Goal: Task Accomplishment & Management: Complete application form

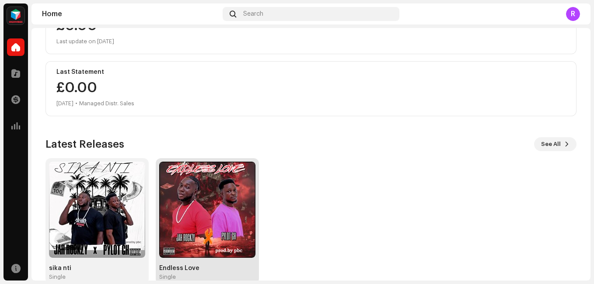
scroll to position [148, 0]
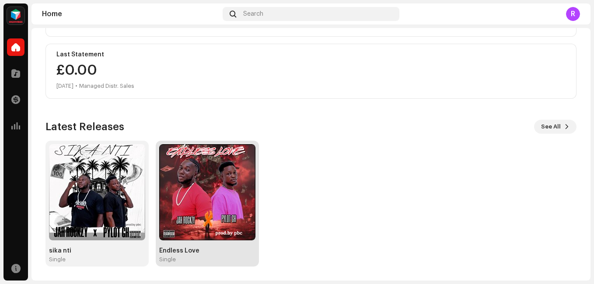
click at [193, 218] on img at bounding box center [207, 192] width 96 height 96
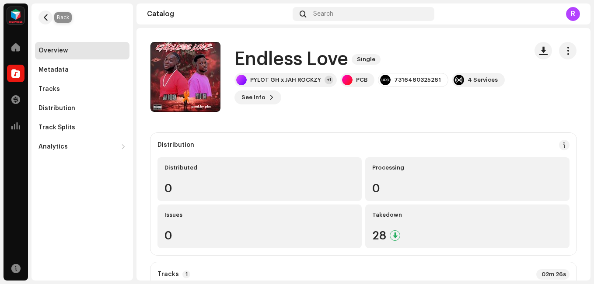
click at [46, 18] on span "button" at bounding box center [45, 17] width 7 height 7
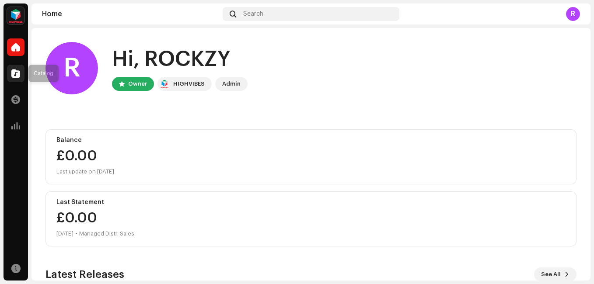
click at [15, 79] on div at bounding box center [16, 74] width 18 height 18
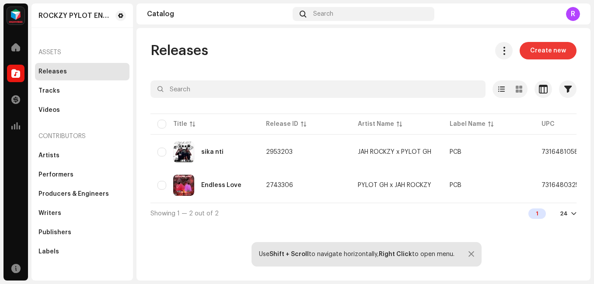
click at [540, 53] on span "Create new" at bounding box center [548, 51] width 36 height 18
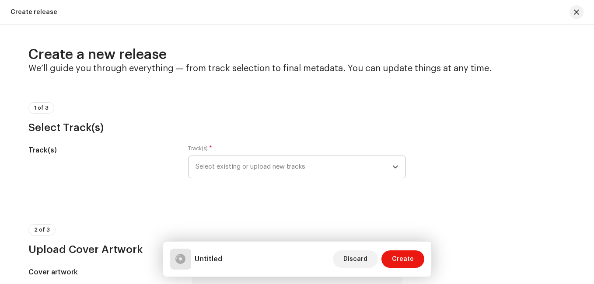
click at [270, 166] on span "Select existing or upload new tracks" at bounding box center [294, 167] width 197 height 22
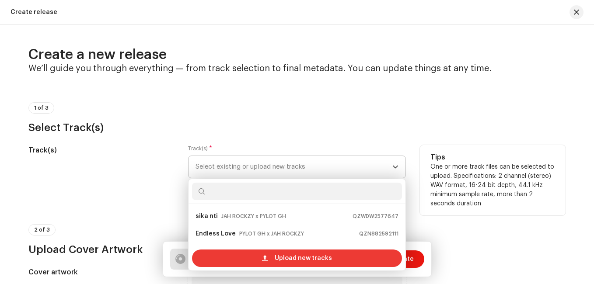
click at [309, 261] on span "Upload new tracks" at bounding box center [303, 259] width 57 height 18
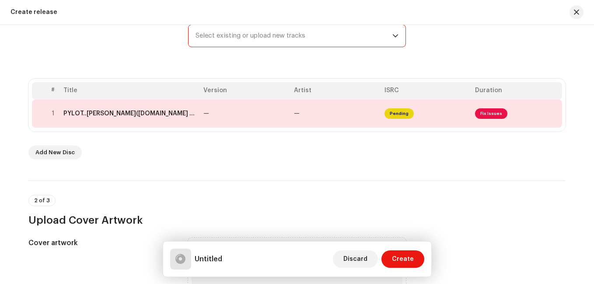
scroll to position [88, 0]
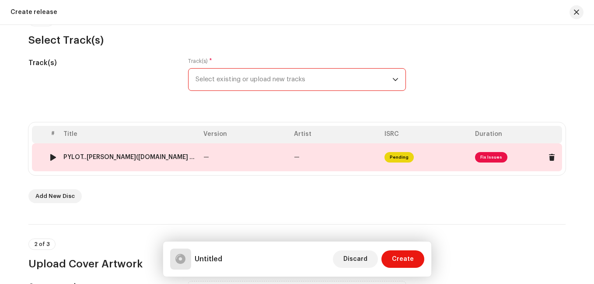
click at [487, 159] on span "Fix Issues" at bounding box center [491, 157] width 32 height 11
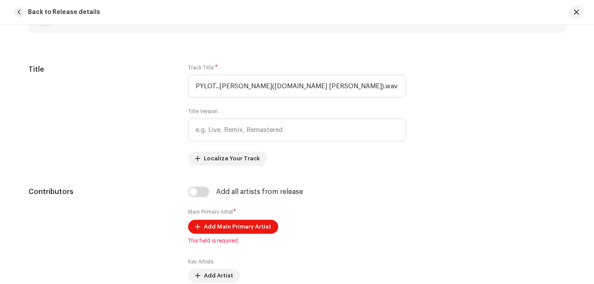
scroll to position [371, 0]
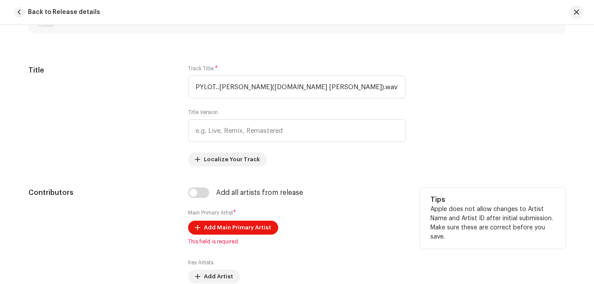
click at [217, 244] on span "This field is required." at bounding box center [297, 241] width 218 height 7
click at [233, 233] on span "Add Main Primary Artist" at bounding box center [237, 228] width 67 height 18
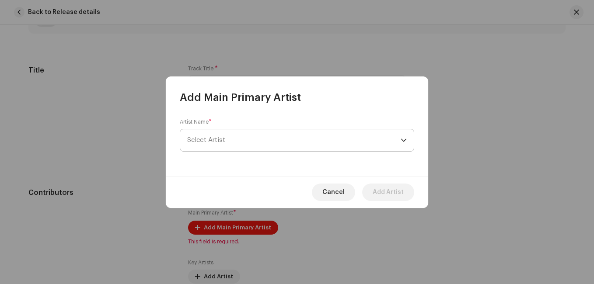
click at [254, 137] on span "Select Artist" at bounding box center [294, 141] width 214 height 22
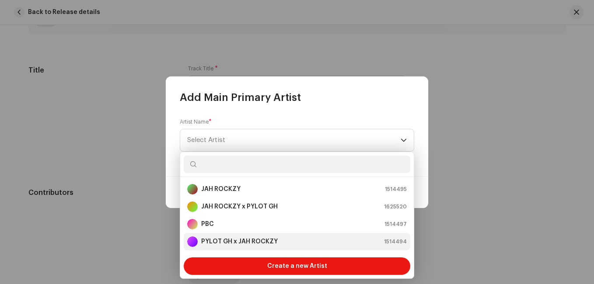
click at [229, 242] on strong "PYLOT GH x JAH ROCKZY" at bounding box center [239, 242] width 77 height 9
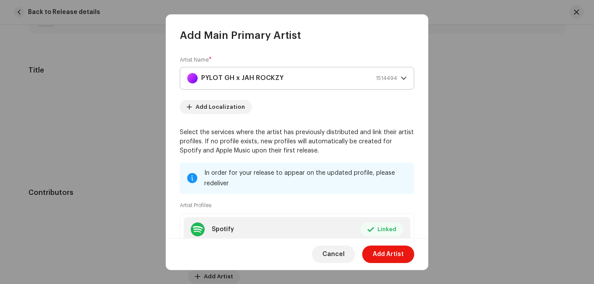
click at [288, 75] on div "PYLOT GH x JAH ROCKZY 1514494" at bounding box center [292, 78] width 210 height 22
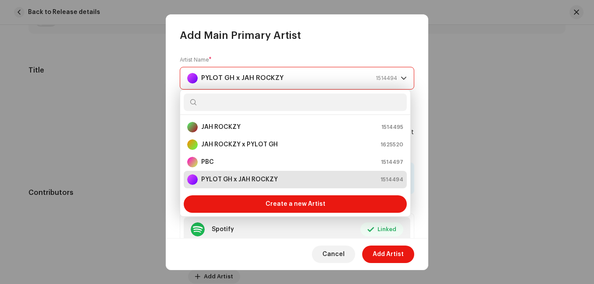
click at [290, 77] on div "PYLOT GH x JAH ROCKZY 1514494" at bounding box center [292, 78] width 210 height 22
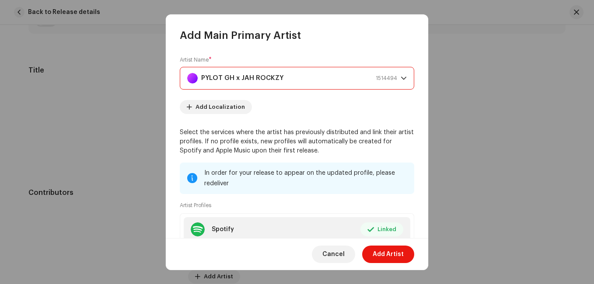
click at [282, 77] on div "PYLOT GH x JAH ROCKZY 1514494" at bounding box center [292, 78] width 210 height 22
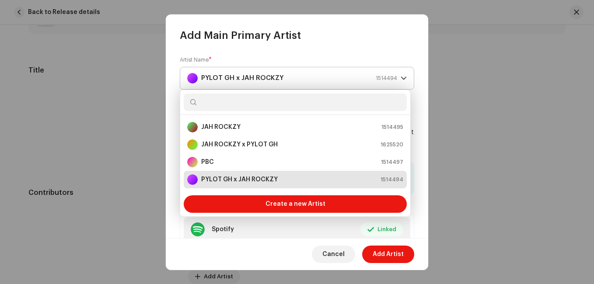
click at [401, 78] on icon "dropdown trigger" at bounding box center [403, 78] width 5 height 3
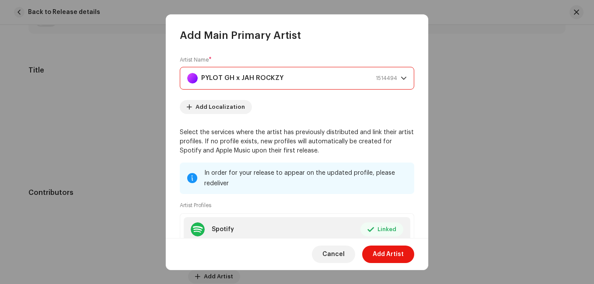
click at [300, 79] on div "PYLOT GH x JAH ROCKZY 1514494" at bounding box center [292, 78] width 210 height 22
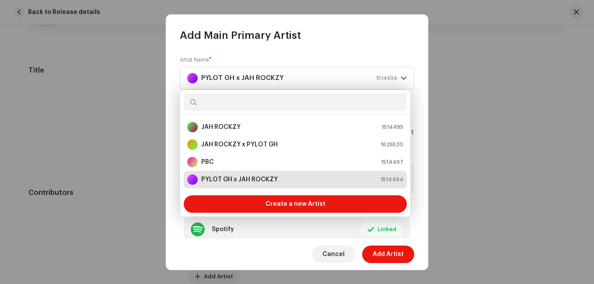
click at [217, 105] on input "text" at bounding box center [295, 103] width 223 height 18
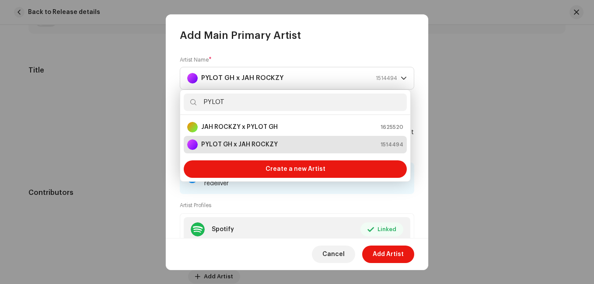
click at [267, 104] on input "PYLOT" at bounding box center [295, 103] width 223 height 18
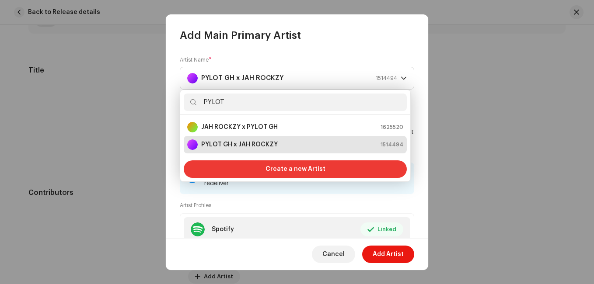
type input "PYLOT"
click at [303, 169] on span "Create a new Artist" at bounding box center [296, 170] width 60 height 18
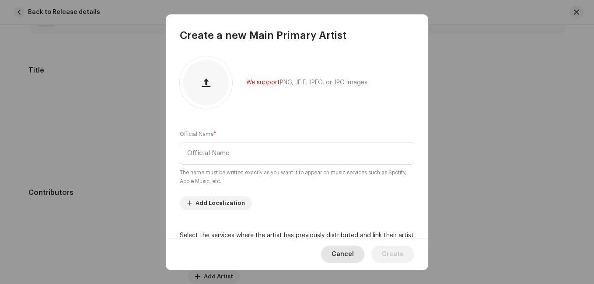
click at [350, 262] on span "Cancel" at bounding box center [343, 255] width 22 height 18
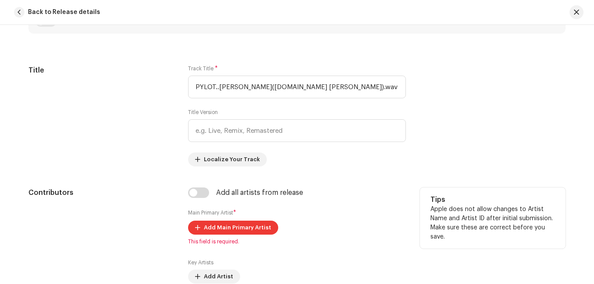
click at [216, 225] on span "Add Main Primary Artist" at bounding box center [237, 228] width 67 height 18
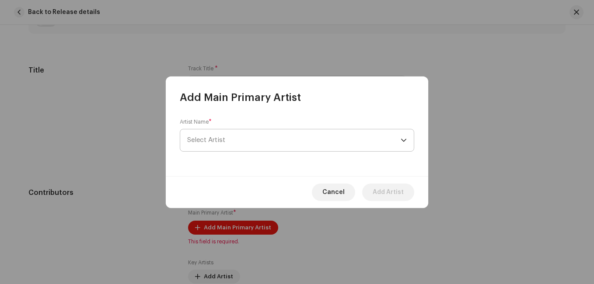
click at [227, 137] on span "Select Artist" at bounding box center [294, 141] width 214 height 22
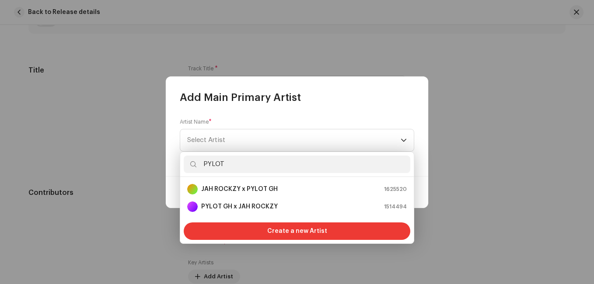
type input "PYLOT"
click at [286, 231] on span "Create a new Artist" at bounding box center [297, 232] width 60 height 18
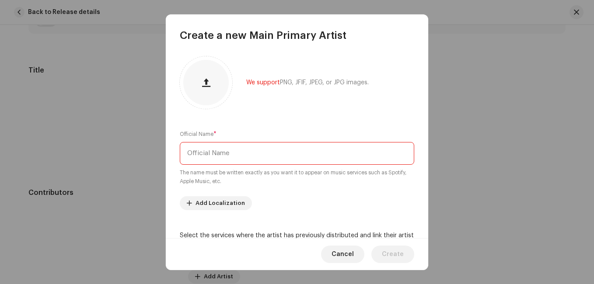
click at [237, 155] on input "text" at bounding box center [297, 153] width 235 height 23
type input "PYLOT"
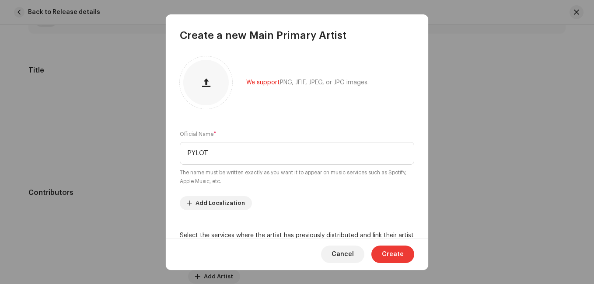
click at [398, 256] on span "Create" at bounding box center [393, 255] width 22 height 18
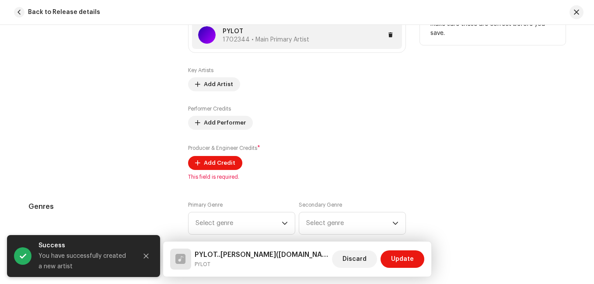
scroll to position [590, 0]
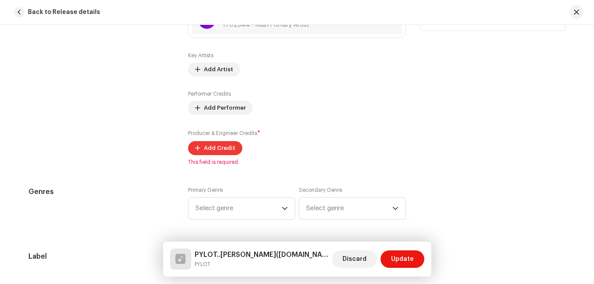
click at [208, 147] on span "Add Credit" at bounding box center [220, 149] width 32 height 18
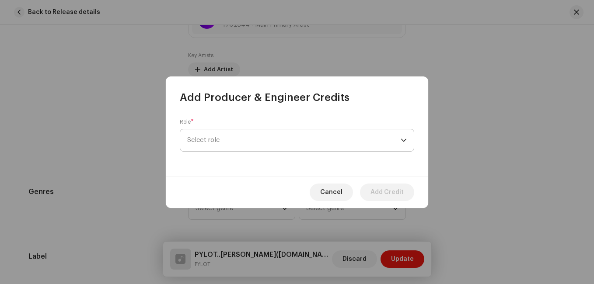
click at [259, 151] on span "Select role" at bounding box center [294, 141] width 214 height 22
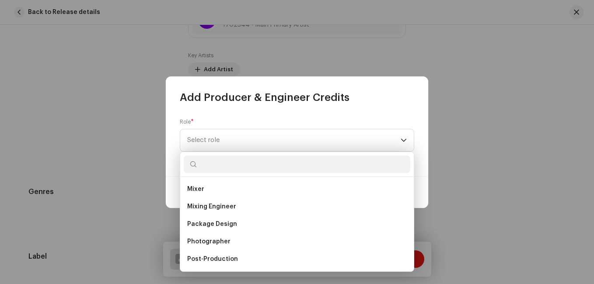
scroll to position [306, 0]
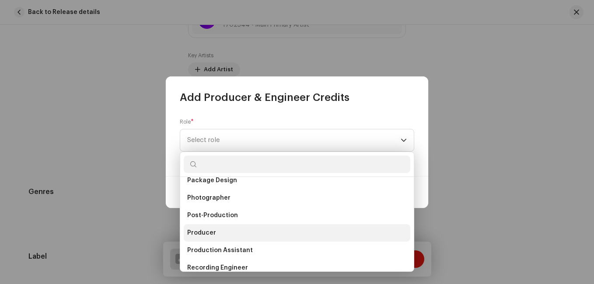
click at [194, 231] on span "Producer" at bounding box center [201, 233] width 29 height 9
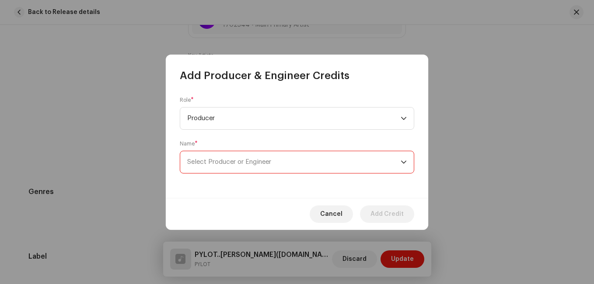
click at [275, 164] on span "Select Producer or Engineer" at bounding box center [294, 162] width 214 height 22
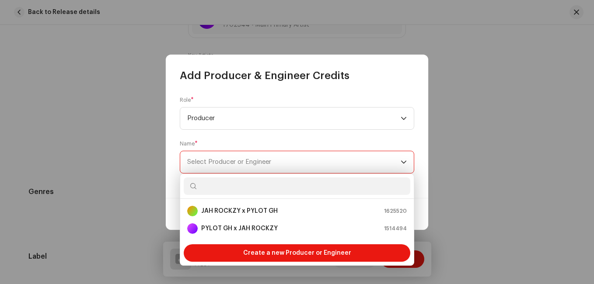
click at [275, 164] on span "Select Producer or Engineer" at bounding box center [294, 162] width 214 height 22
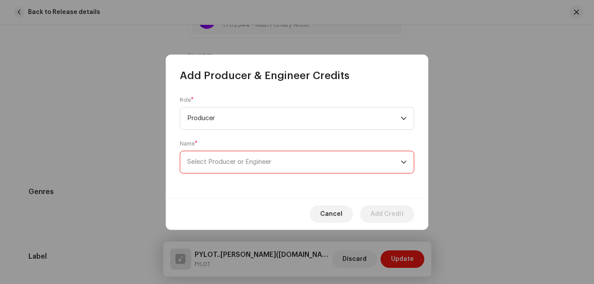
click at [274, 166] on span "Select Producer or Engineer" at bounding box center [294, 162] width 214 height 22
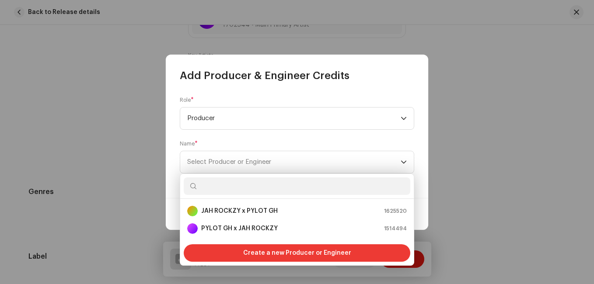
click at [301, 253] on span "Create a new Producer or Engineer" at bounding box center [297, 254] width 108 height 18
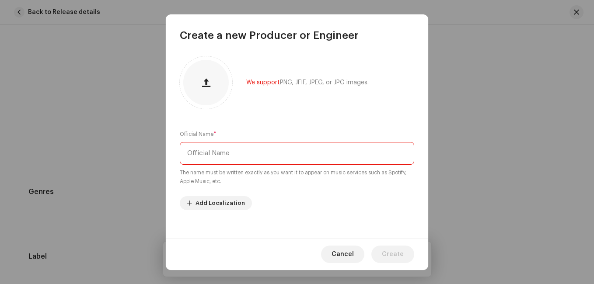
click at [274, 155] on input "text" at bounding box center [297, 153] width 235 height 23
type input "eddykaybeatz"
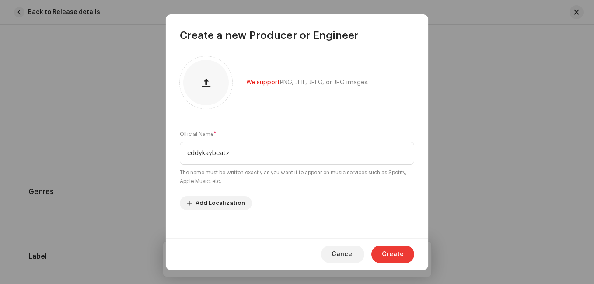
click at [400, 256] on span "Create" at bounding box center [393, 255] width 22 height 18
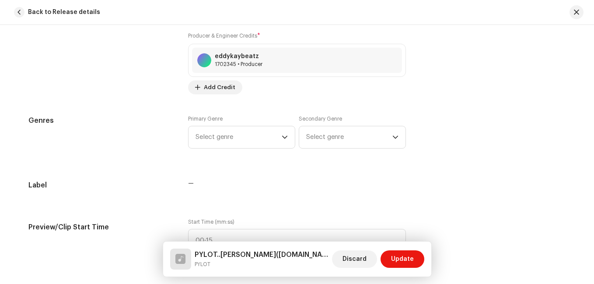
scroll to position [678, 0]
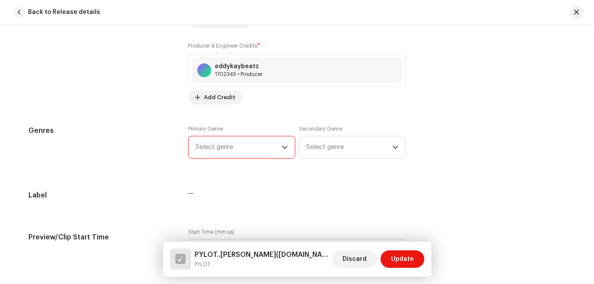
click at [276, 149] on span "Select genre" at bounding box center [239, 148] width 86 height 22
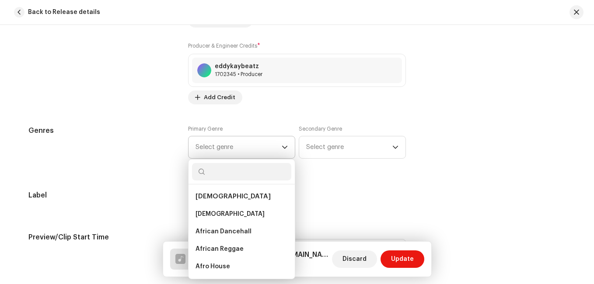
click at [201, 196] on span "[DEMOGRAPHIC_DATA]" at bounding box center [233, 196] width 75 height 7
click at [211, 195] on span "[DEMOGRAPHIC_DATA]" at bounding box center [233, 196] width 75 height 7
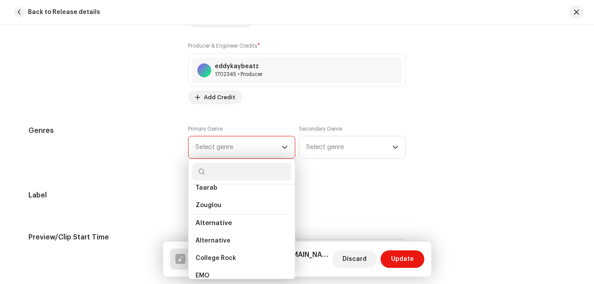
scroll to position [438, 0]
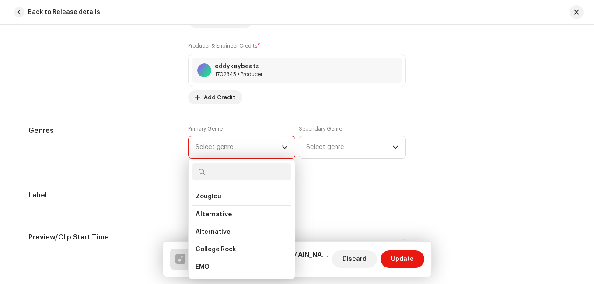
click at [240, 151] on span "Select genre" at bounding box center [239, 148] width 86 height 22
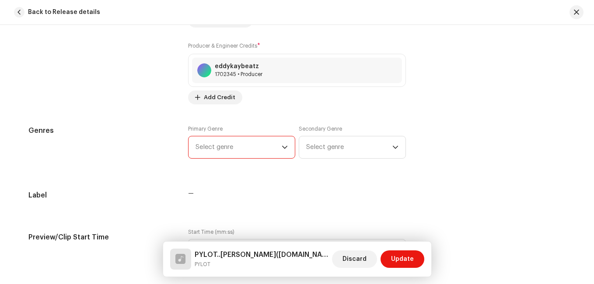
click at [239, 151] on span "Select genre" at bounding box center [239, 148] width 86 height 22
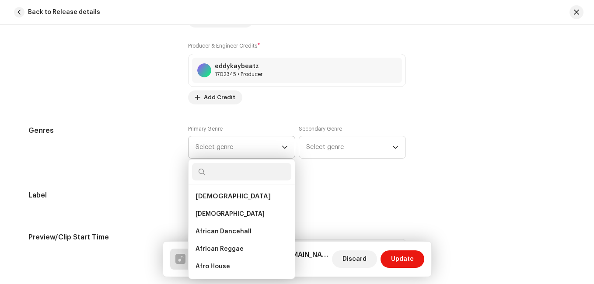
click at [226, 180] on input "text" at bounding box center [241, 172] width 99 height 18
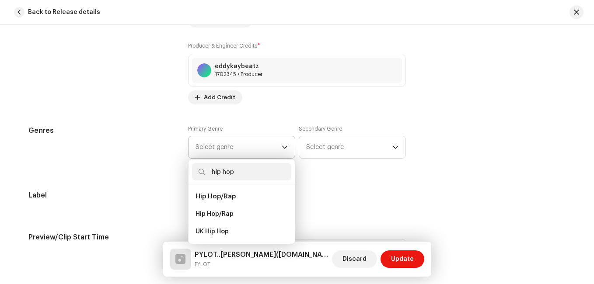
type input "hip hop"
click at [213, 195] on span "Hip Hop/Rap" at bounding box center [216, 196] width 40 height 7
click at [217, 197] on span "Hip Hop/Rap" at bounding box center [216, 196] width 40 height 7
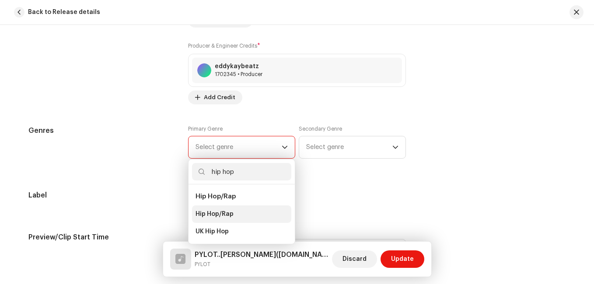
click at [207, 217] on span "Hip Hop/Rap" at bounding box center [215, 214] width 38 height 9
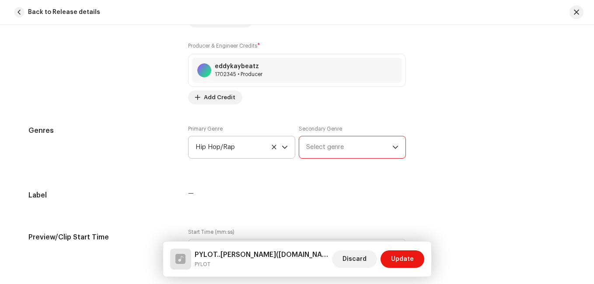
click at [368, 148] on span "Select genre" at bounding box center [349, 148] width 86 height 22
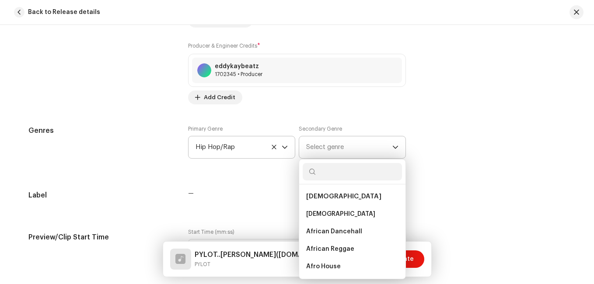
click at [378, 149] on span "Select genre" at bounding box center [349, 148] width 86 height 22
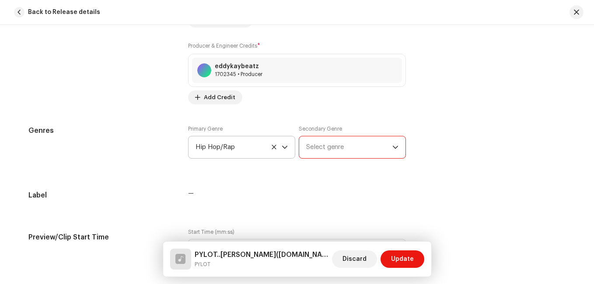
click at [378, 149] on span "Select genre" at bounding box center [349, 148] width 86 height 22
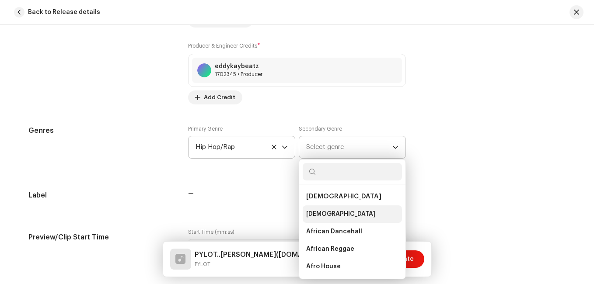
click at [316, 212] on span "[DEMOGRAPHIC_DATA]" at bounding box center [340, 214] width 69 height 9
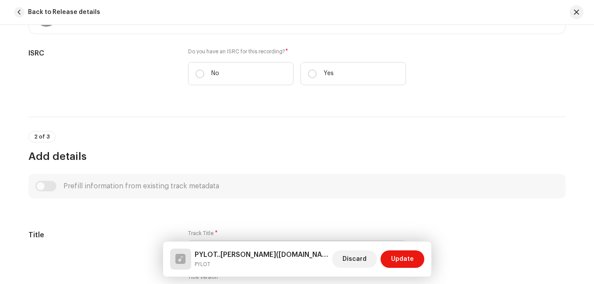
scroll to position [196, 0]
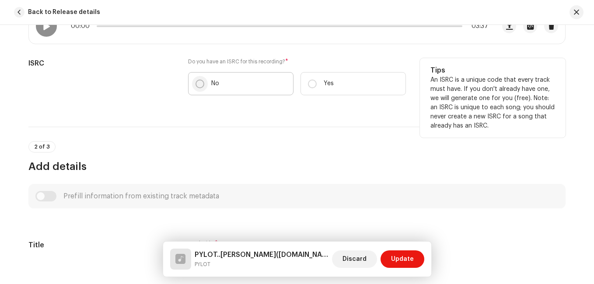
click at [196, 86] on input "No" at bounding box center [200, 84] width 9 height 9
radio input "true"
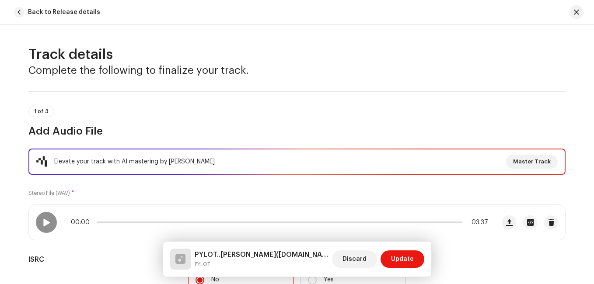
scroll to position [88, 0]
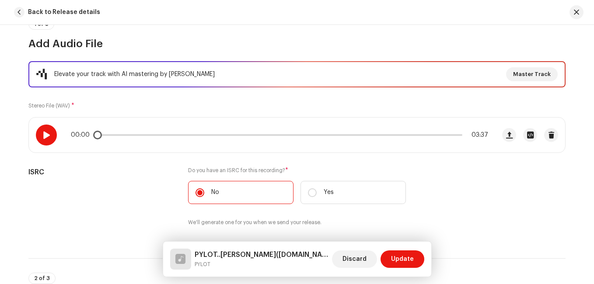
click at [50, 139] on div at bounding box center [46, 135] width 21 height 21
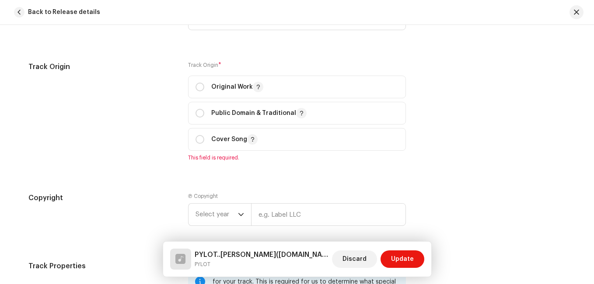
scroll to position [1006, 0]
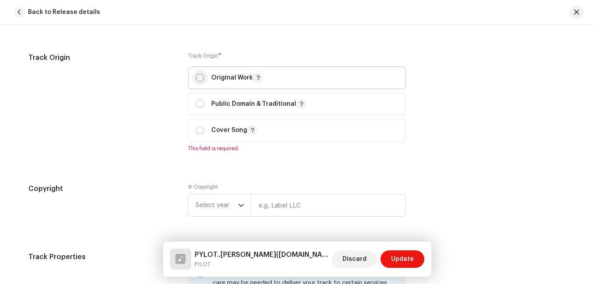
click at [198, 79] on input "radio" at bounding box center [200, 78] width 9 height 9
radio input "true"
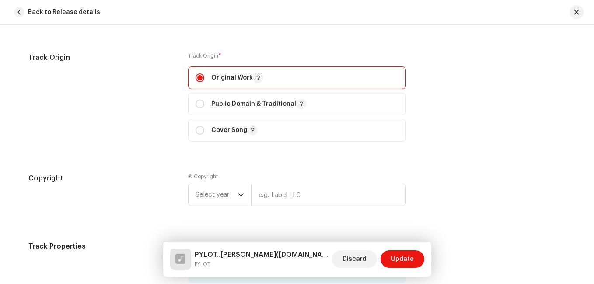
scroll to position [1050, 0]
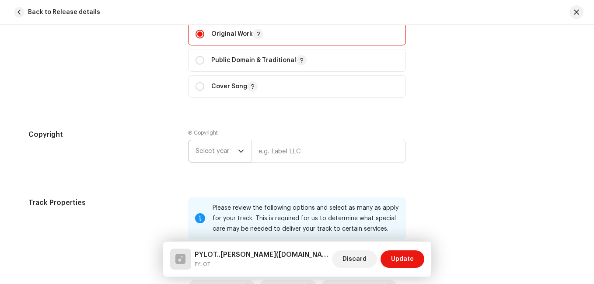
click at [239, 151] on icon "dropdown trigger" at bounding box center [241, 151] width 6 height 6
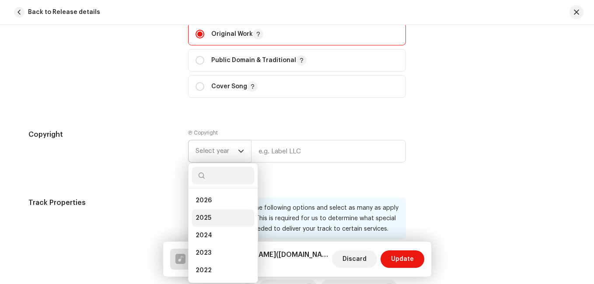
click at [206, 217] on span "2025" at bounding box center [204, 218] width 16 height 9
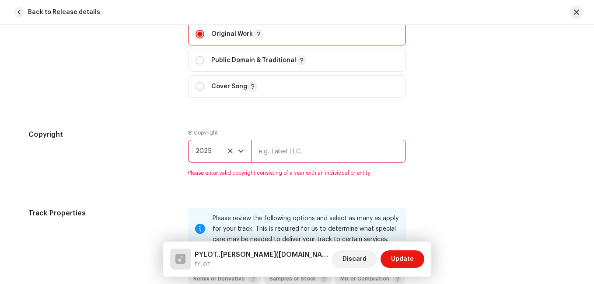
click at [292, 151] on input "text" at bounding box center [328, 151] width 155 height 23
type input "[PERSON_NAME]"
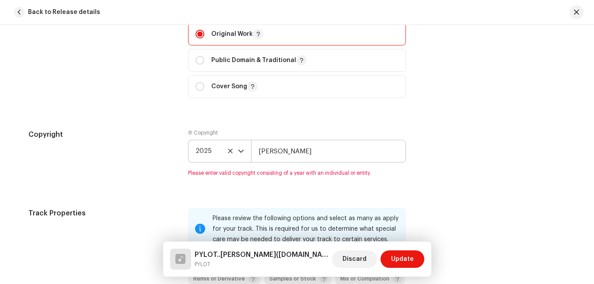
type input "ADANNA"
type input "[PERSON_NAME]"
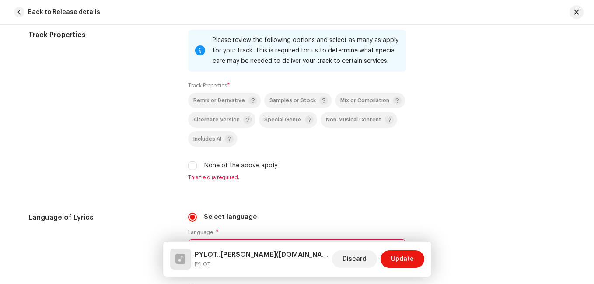
scroll to position [1225, 0]
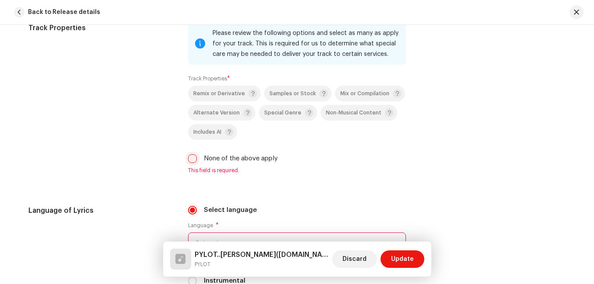
click at [188, 158] on input "None of the above apply" at bounding box center [192, 158] width 9 height 9
checkbox input "true"
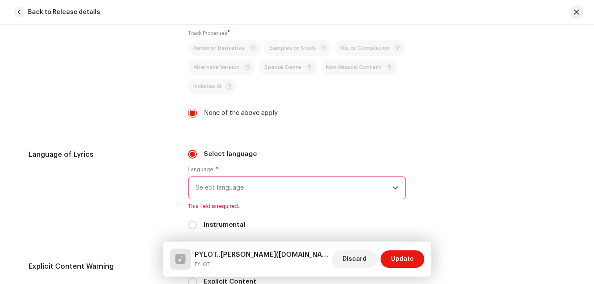
scroll to position [1313, 0]
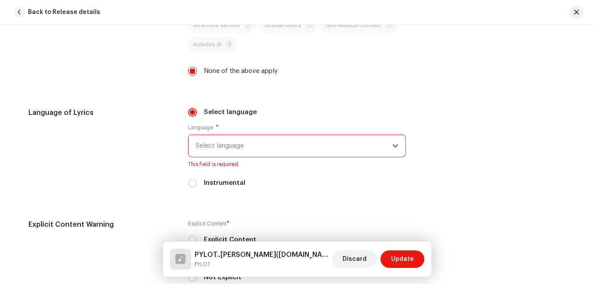
click at [275, 147] on span "Select language" at bounding box center [294, 146] width 197 height 22
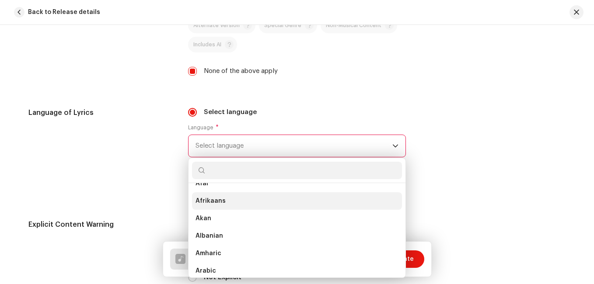
scroll to position [44, 0]
click at [199, 198] on li "Akan" at bounding box center [297, 205] width 210 height 18
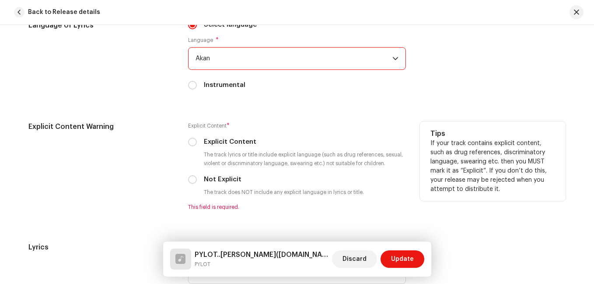
scroll to position [1444, 0]
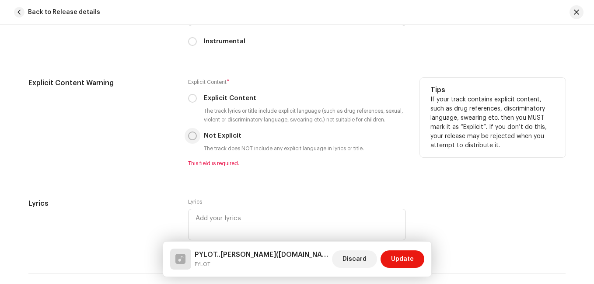
click at [192, 137] on input "Not Explicit" at bounding box center [192, 136] width 9 height 9
radio input "true"
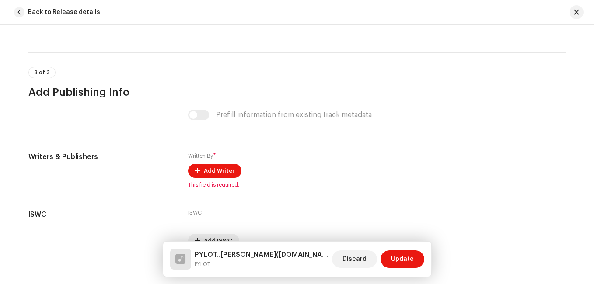
scroll to position [1663, 0]
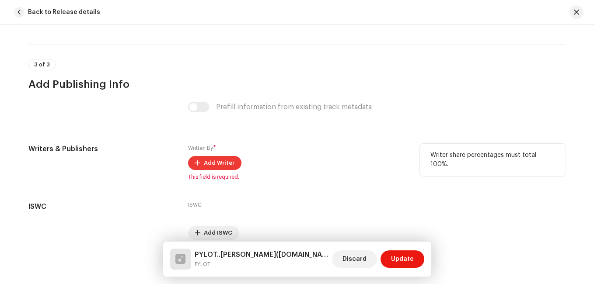
click at [211, 164] on span "Add Writer" at bounding box center [219, 163] width 31 height 18
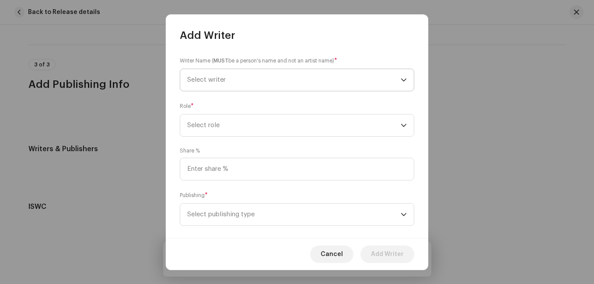
click at [257, 81] on span "Select writer" at bounding box center [294, 80] width 214 height 22
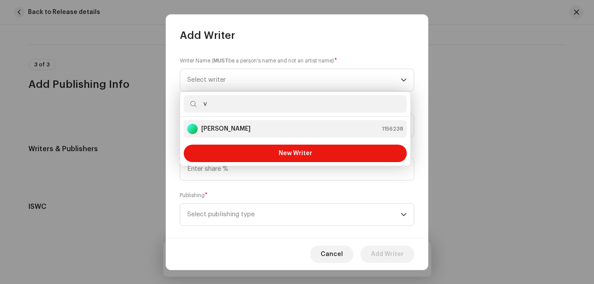
type input "v"
click at [231, 134] on div "[PERSON_NAME]" at bounding box center [218, 129] width 63 height 11
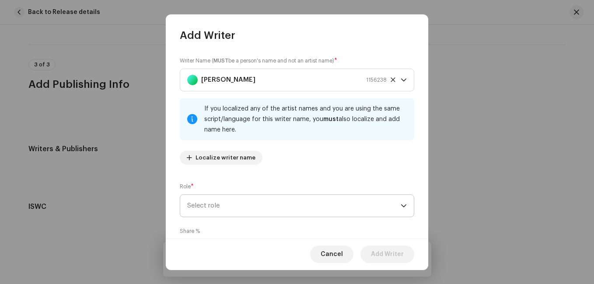
click at [307, 210] on span "Select role" at bounding box center [294, 206] width 214 height 22
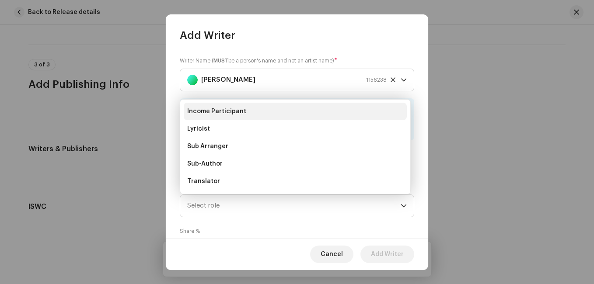
scroll to position [88, 0]
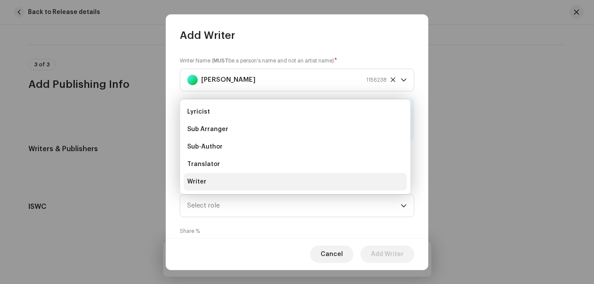
click at [221, 180] on li "Writer" at bounding box center [295, 182] width 223 height 18
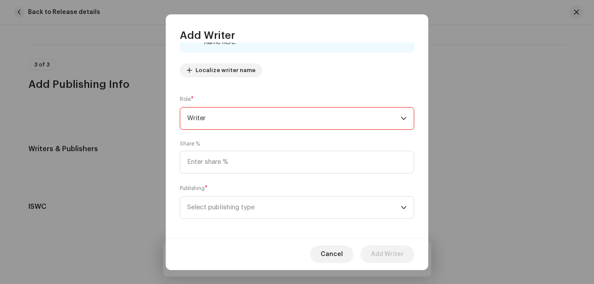
scroll to position [93, 0]
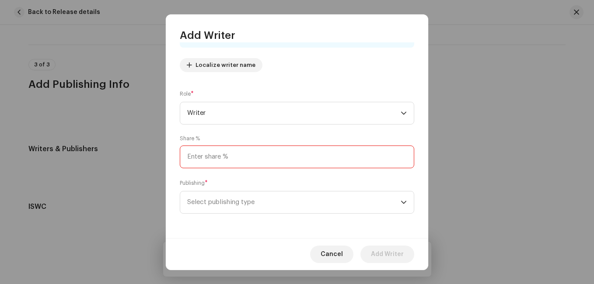
click at [295, 162] on input at bounding box center [297, 157] width 235 height 23
click at [301, 200] on span "Select publishing type" at bounding box center [294, 203] width 214 height 22
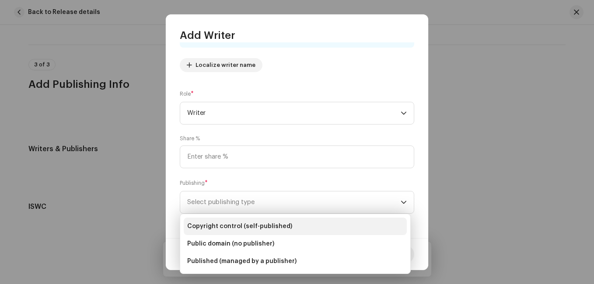
click at [264, 229] on span "Copyright control (self-published)" at bounding box center [239, 226] width 105 height 9
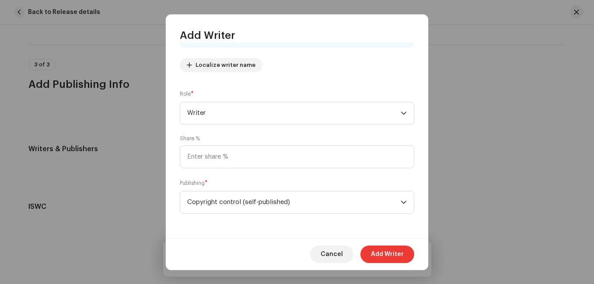
click at [384, 253] on span "Add Writer" at bounding box center [387, 255] width 33 height 18
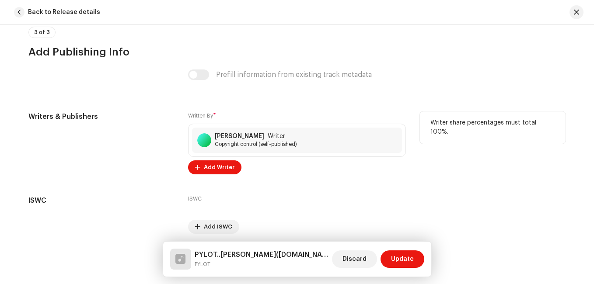
scroll to position [1729, 0]
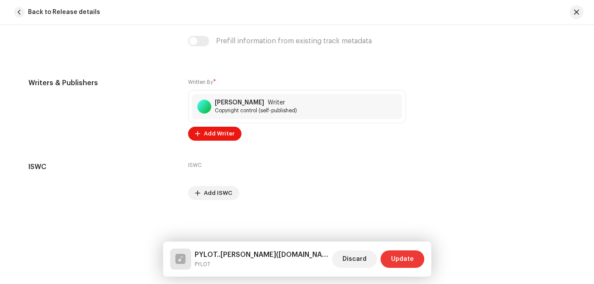
click at [405, 261] on span "Update" at bounding box center [402, 260] width 23 height 18
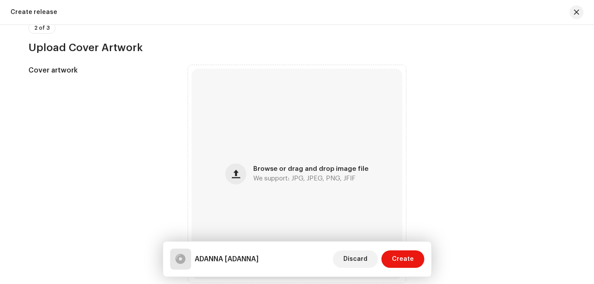
scroll to position [306, 0]
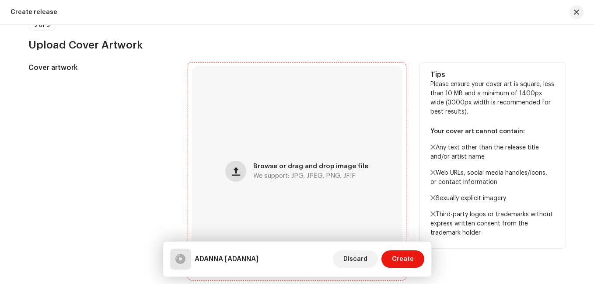
click at [238, 175] on span "button" at bounding box center [236, 171] width 8 height 7
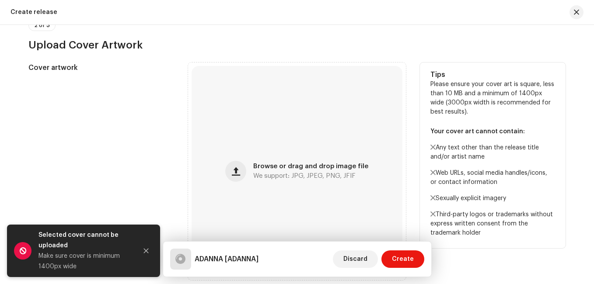
click at [184, 86] on div "Cover artwork Browse or drag and drop image file We support: JPG, JPEG, PNG, JF…" at bounding box center [296, 172] width 537 height 218
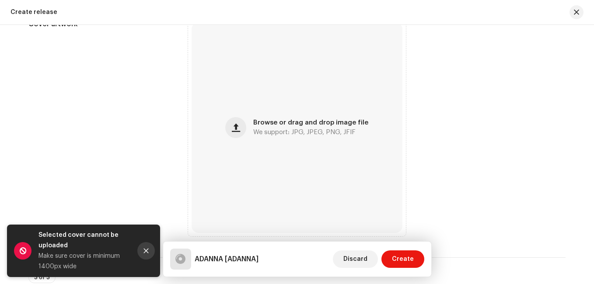
click at [146, 250] on icon "Close" at bounding box center [146, 251] width 5 height 5
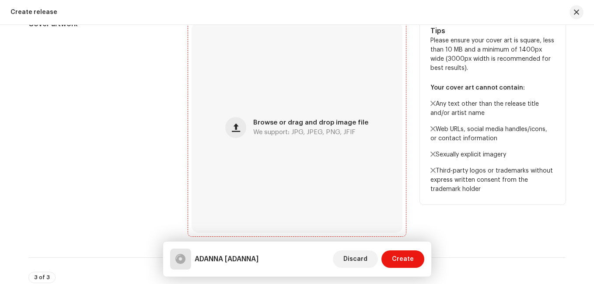
click at [325, 125] on span "Browse or drag and drop image file" at bounding box center [310, 123] width 115 height 6
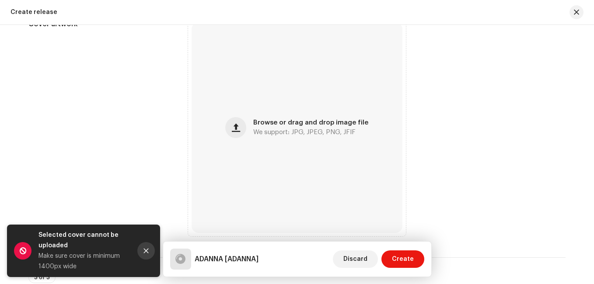
click at [147, 252] on icon "Close" at bounding box center [146, 251] width 5 height 5
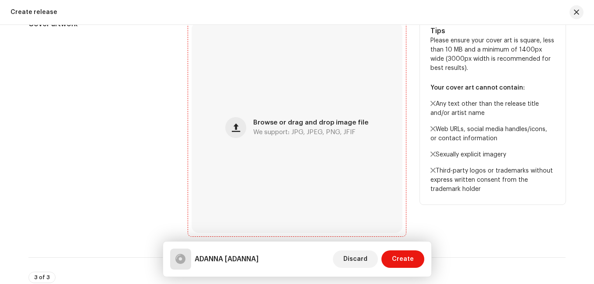
click at [251, 151] on div "Browse or drag and drop image file We support: JPG, JPEG, PNG, JFIF" at bounding box center [297, 127] width 211 height 211
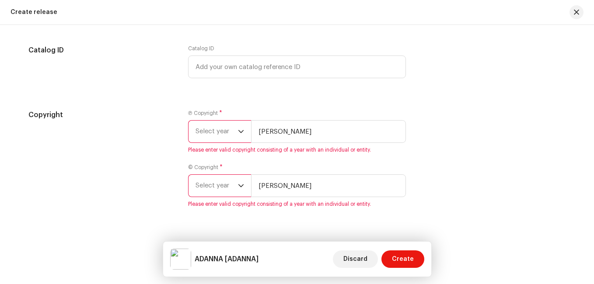
scroll to position [1422, 0]
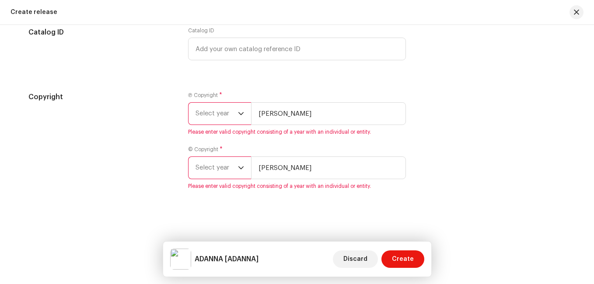
click at [238, 112] on icon "dropdown trigger" at bounding box center [241, 114] width 6 height 6
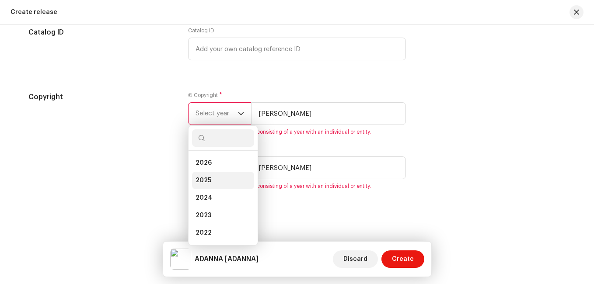
click at [208, 183] on span "2025" at bounding box center [204, 180] width 16 height 9
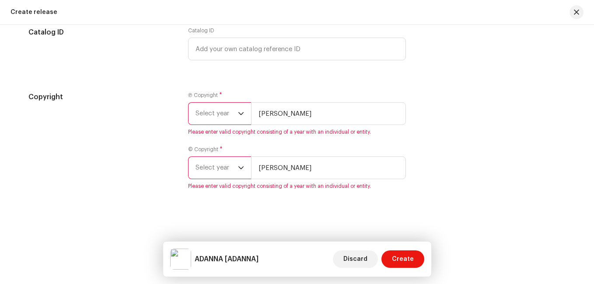
scroll to position [1411, 0]
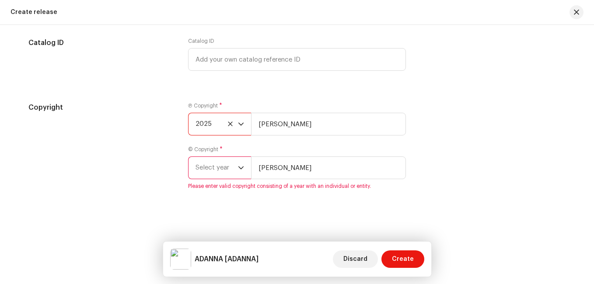
click at [238, 169] on icon "dropdown trigger" at bounding box center [241, 168] width 6 height 6
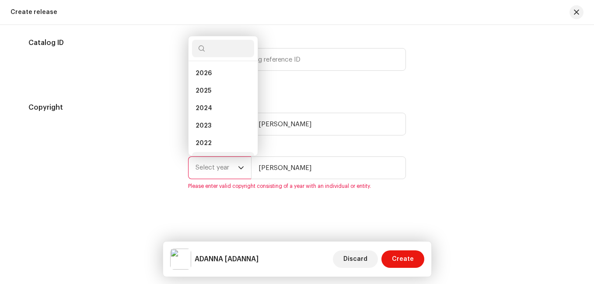
scroll to position [14, 0]
click at [213, 77] on li "2025" at bounding box center [223, 77] width 62 height 18
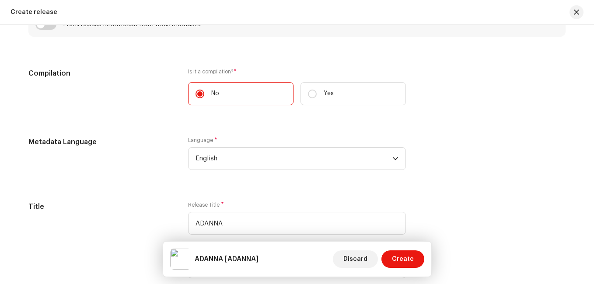
scroll to position [570, 0]
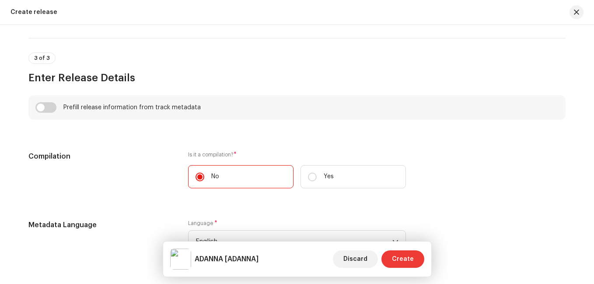
click at [411, 257] on span "Create" at bounding box center [403, 260] width 22 height 18
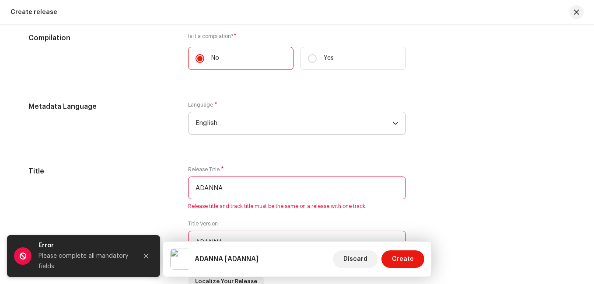
scroll to position [744, 0]
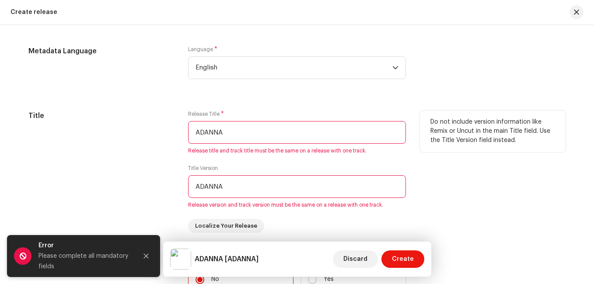
click at [226, 135] on input "ADANNA" at bounding box center [297, 132] width 218 height 23
type input "A"
type input "adanna"
click at [227, 189] on input "ADANNA" at bounding box center [297, 186] width 218 height 23
drag, startPoint x: 227, startPoint y: 189, endPoint x: 164, endPoint y: 190, distance: 63.0
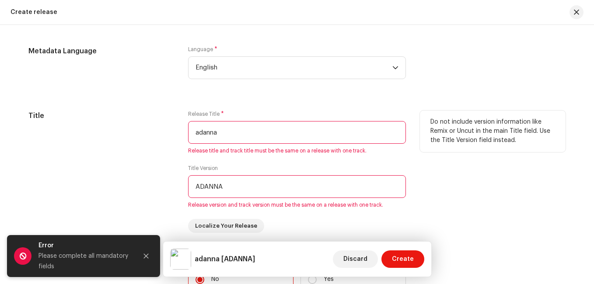
click at [164, 190] on div "Title Release Title * adanna Release title and track title must be the same on …" at bounding box center [296, 172] width 537 height 123
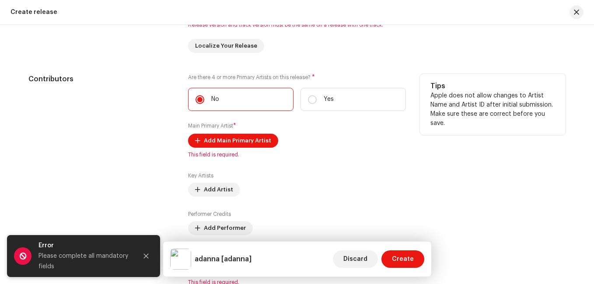
scroll to position [919, 0]
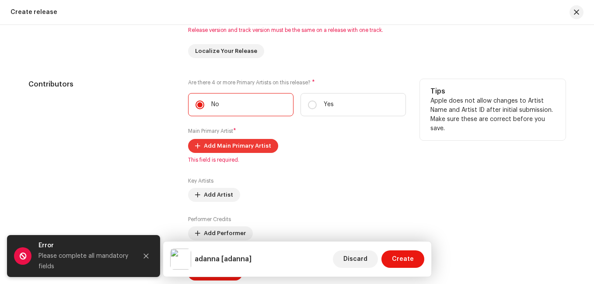
type input "adanna"
click at [233, 148] on span "Add Main Primary Artist" at bounding box center [237, 146] width 67 height 18
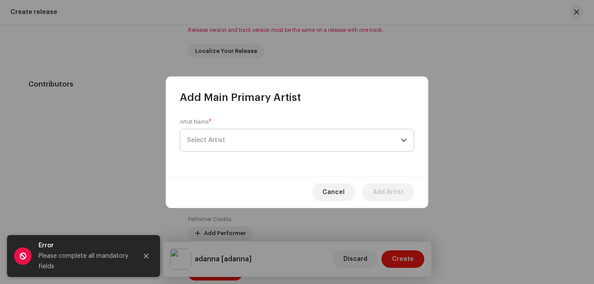
click at [262, 138] on span "Select Artist" at bounding box center [294, 141] width 214 height 22
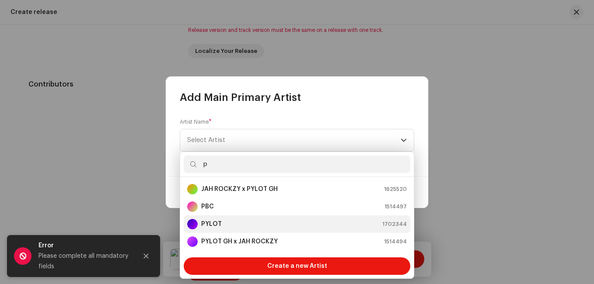
type input "p"
click at [206, 227] on strong "PYLOT" at bounding box center [211, 224] width 21 height 9
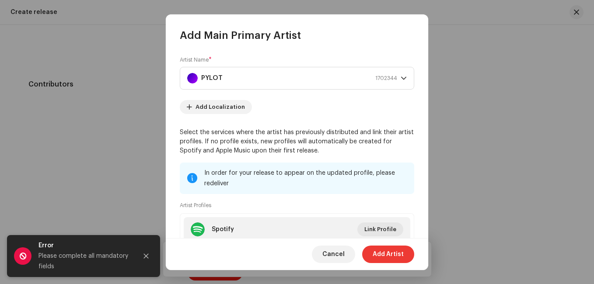
click at [382, 253] on span "Add Artist" at bounding box center [388, 255] width 31 height 18
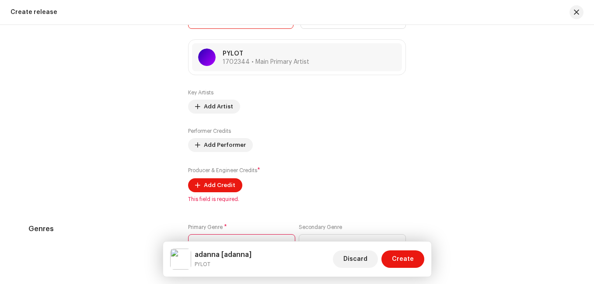
scroll to position [1050, 0]
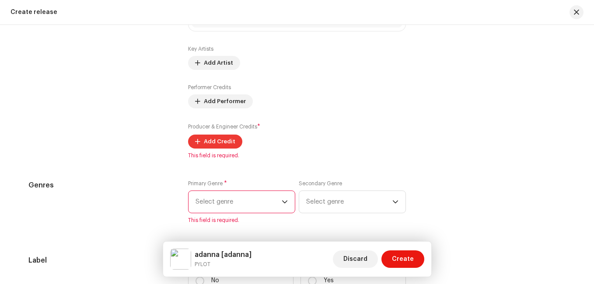
click at [211, 143] on span "Add Credit" at bounding box center [220, 142] width 32 height 18
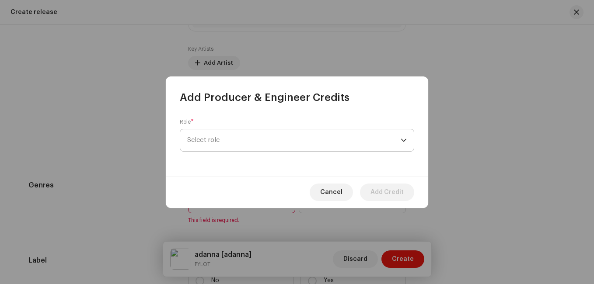
click at [244, 140] on span "Select role" at bounding box center [294, 141] width 214 height 22
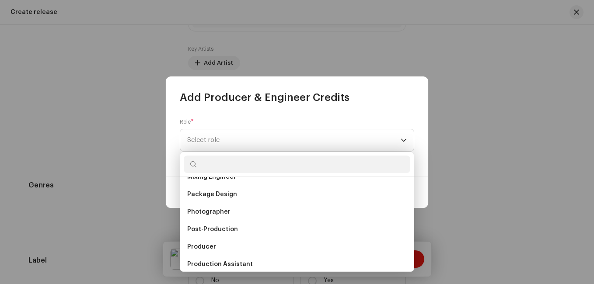
scroll to position [306, 0]
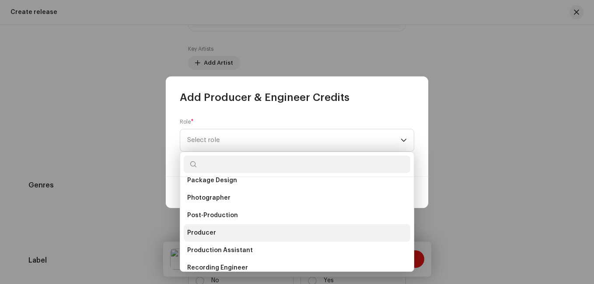
click at [203, 229] on span "Producer" at bounding box center [201, 233] width 29 height 9
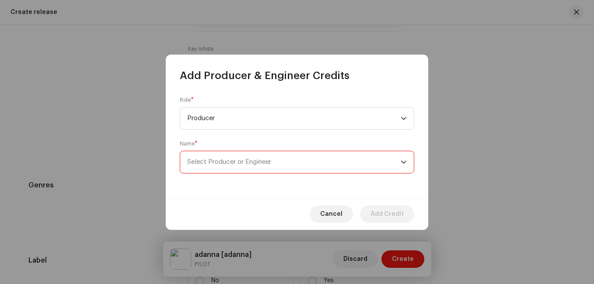
click at [317, 159] on span "Select Producer or Engineer" at bounding box center [294, 162] width 214 height 22
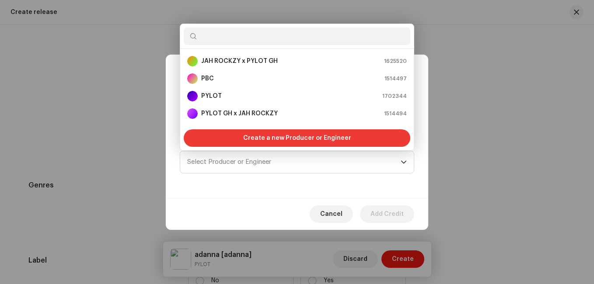
click at [332, 137] on span "Create a new Producer or Engineer" at bounding box center [297, 139] width 108 height 18
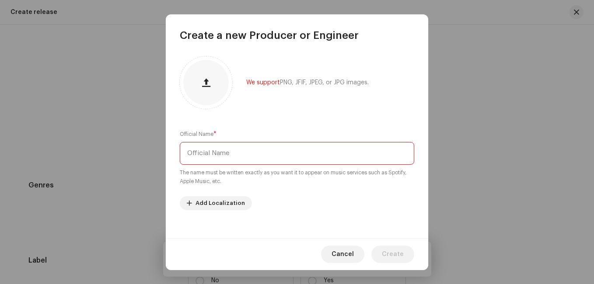
click at [250, 152] on input "text" at bounding box center [297, 153] width 235 height 23
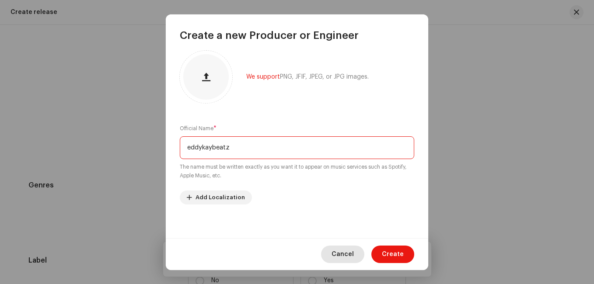
scroll to position [7, 0]
type input "eddykaybeatz"
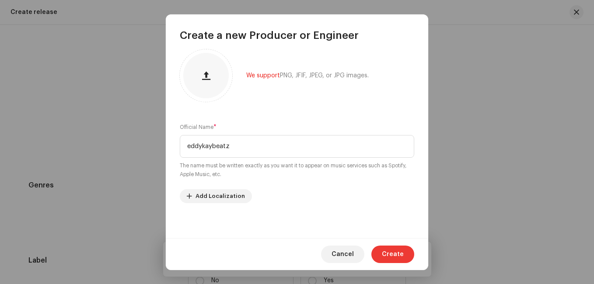
click at [392, 249] on span "Create" at bounding box center [393, 255] width 22 height 18
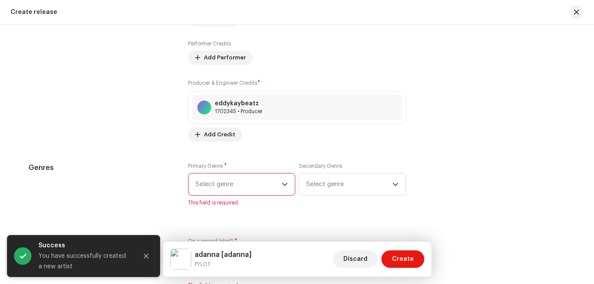
scroll to position [1138, 0]
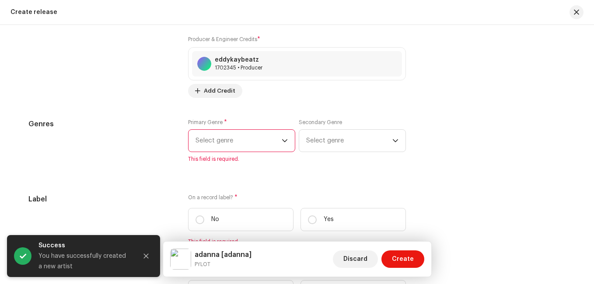
click at [261, 144] on span "Select genre" at bounding box center [239, 141] width 86 height 22
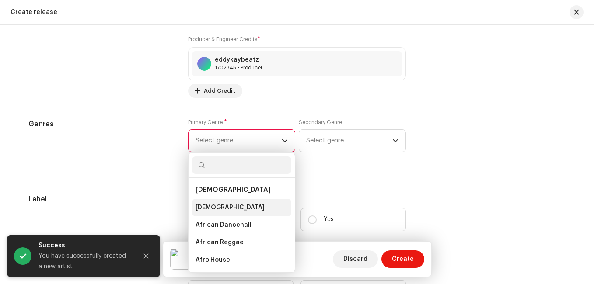
click at [208, 209] on span "[DEMOGRAPHIC_DATA]" at bounding box center [230, 207] width 69 height 9
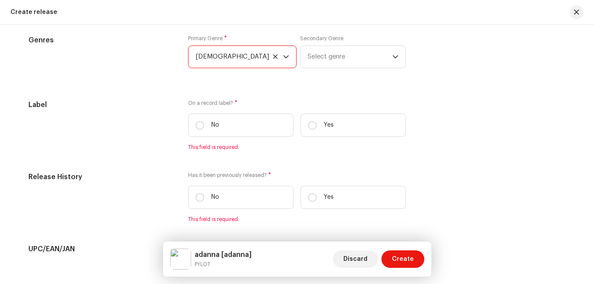
scroll to position [1225, 0]
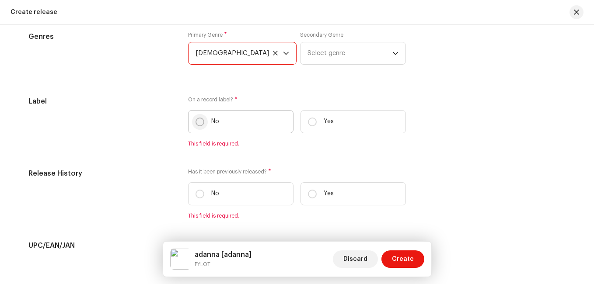
click at [200, 122] on input "No" at bounding box center [200, 122] width 9 height 9
radio input "true"
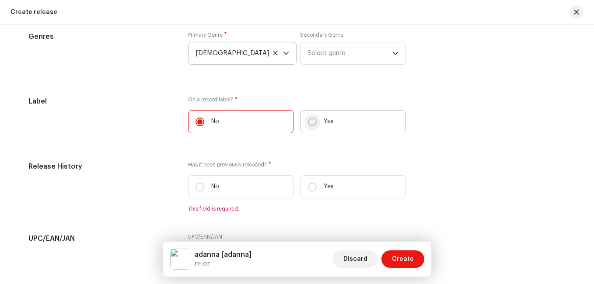
click at [309, 121] on input "Yes" at bounding box center [312, 122] width 9 height 9
radio input "true"
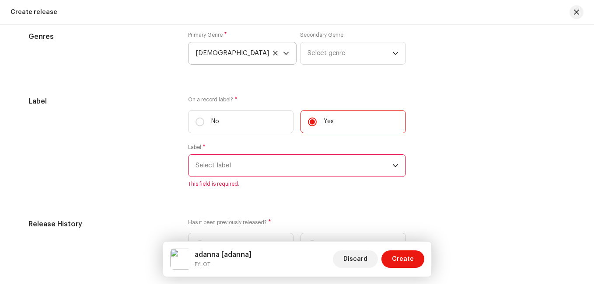
click at [236, 165] on span "Select label" at bounding box center [294, 166] width 197 height 22
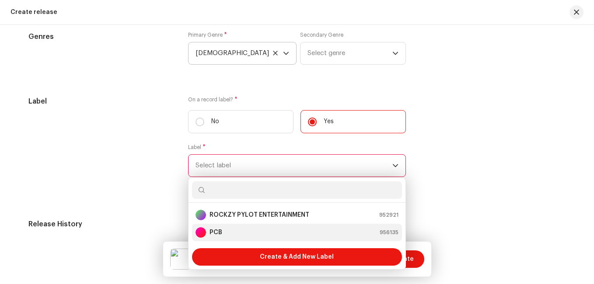
click at [224, 230] on div "PCB 956135" at bounding box center [297, 233] width 203 height 11
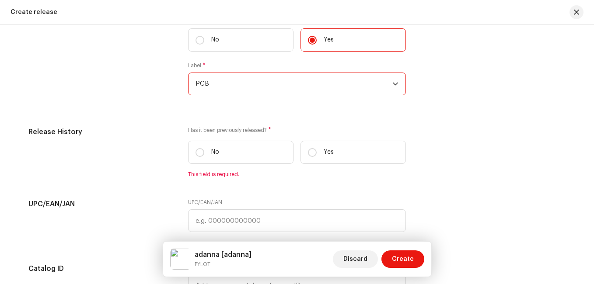
scroll to position [1313, 0]
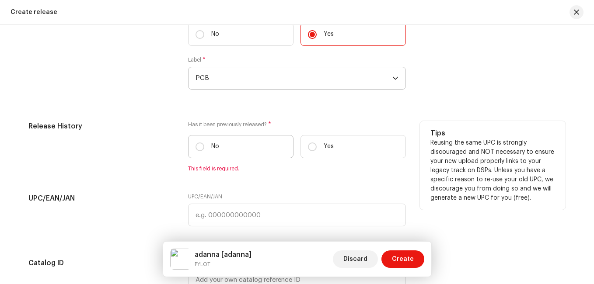
click at [207, 145] on label "No" at bounding box center [240, 146] width 105 height 23
click at [204, 145] on input "No" at bounding box center [200, 147] width 9 height 9
radio input "true"
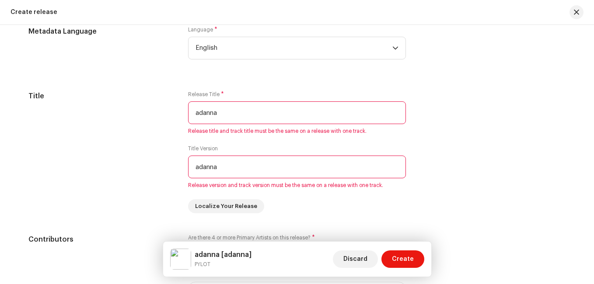
scroll to position [772, 0]
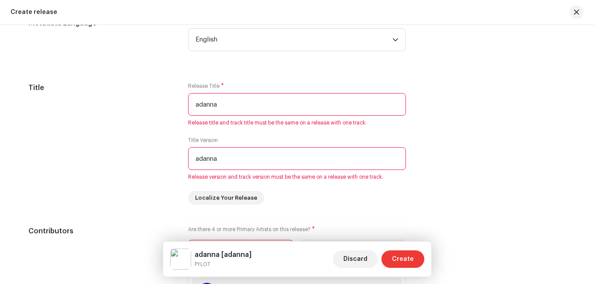
click at [413, 265] on span "Create" at bounding box center [403, 260] width 22 height 18
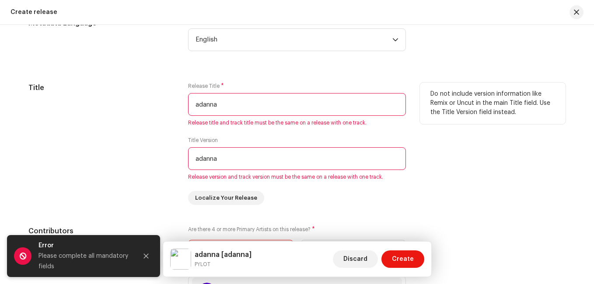
click at [281, 158] on input "adanna" at bounding box center [297, 158] width 218 height 23
click at [361, 104] on input "adanna" at bounding box center [297, 104] width 218 height 23
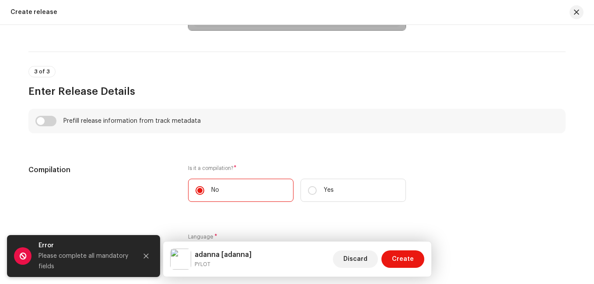
scroll to position [569, 0]
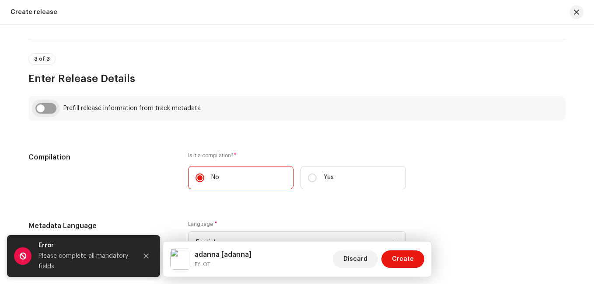
click at [39, 110] on input "checkbox" at bounding box center [45, 108] width 21 height 11
checkbox input "true"
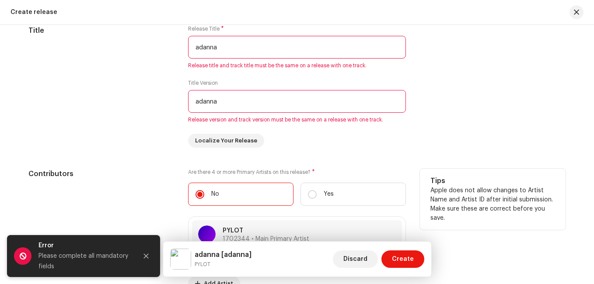
scroll to position [875, 0]
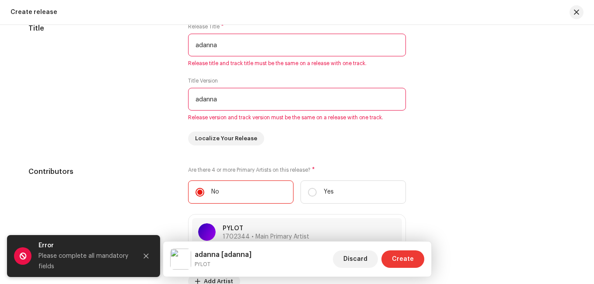
click at [407, 259] on span "Create" at bounding box center [403, 260] width 22 height 18
click at [396, 258] on span "Create" at bounding box center [403, 260] width 22 height 18
click at [147, 257] on icon "Close" at bounding box center [146, 256] width 5 height 5
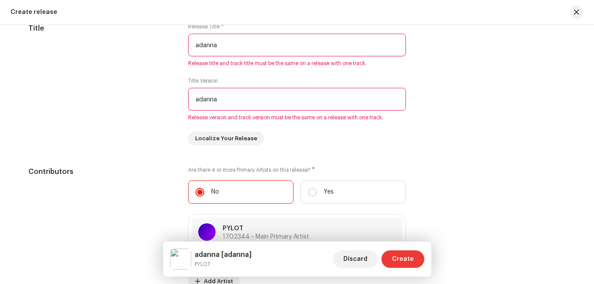
click at [408, 260] on span "Create" at bounding box center [403, 260] width 22 height 18
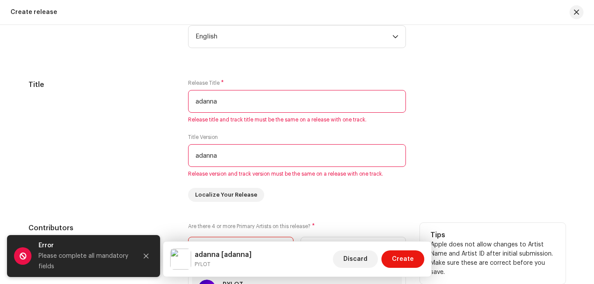
scroll to position [816, 0]
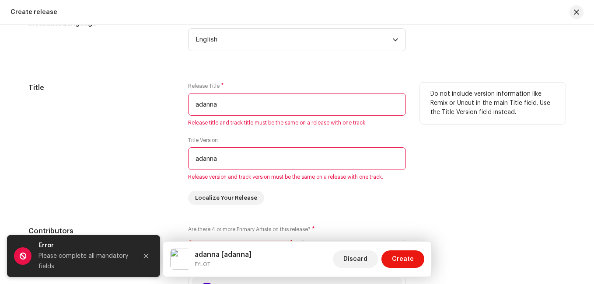
click at [213, 107] on input "adanna" at bounding box center [297, 104] width 218 height 23
drag, startPoint x: 226, startPoint y: 107, endPoint x: 151, endPoint y: 107, distance: 75.3
click at [151, 107] on div "Title Release Title * adanna Release title and track title must be the same on …" at bounding box center [296, 144] width 537 height 123
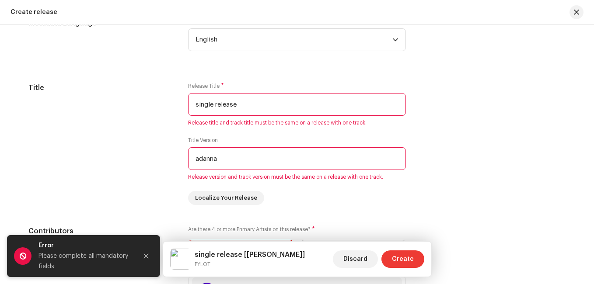
click at [395, 264] on span "Create" at bounding box center [403, 260] width 22 height 18
click at [413, 261] on span "Create" at bounding box center [403, 260] width 22 height 18
click at [147, 255] on icon "Close" at bounding box center [146, 256] width 5 height 5
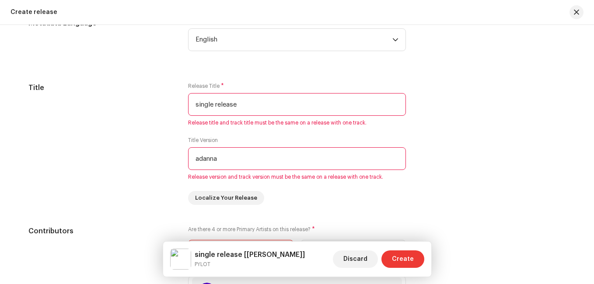
click at [401, 264] on span "Create" at bounding box center [403, 260] width 22 height 18
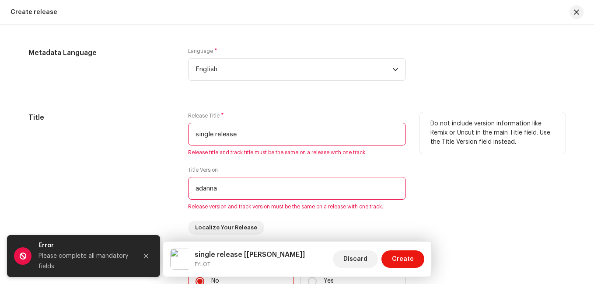
scroll to position [772, 0]
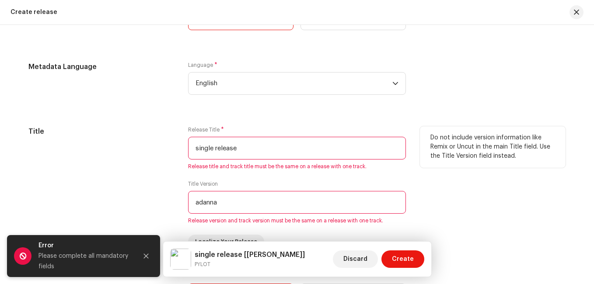
drag, startPoint x: 244, startPoint y: 150, endPoint x: 120, endPoint y: 152, distance: 123.4
click at [121, 152] on div "Title Release Title * single release Release title and track title must be the …" at bounding box center [296, 187] width 537 height 123
type input "a"
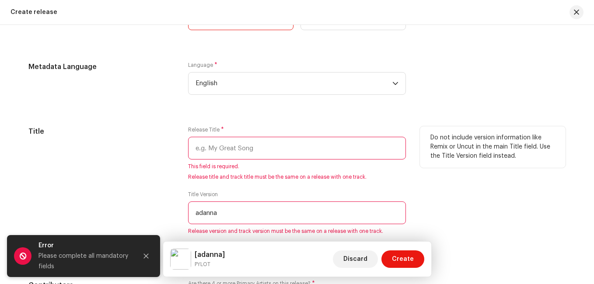
drag, startPoint x: 235, startPoint y: 217, endPoint x: 155, endPoint y: 215, distance: 79.2
click at [156, 215] on div "Title Release Title * This field is required. Release title and track title mus…" at bounding box center [296, 192] width 537 height 133
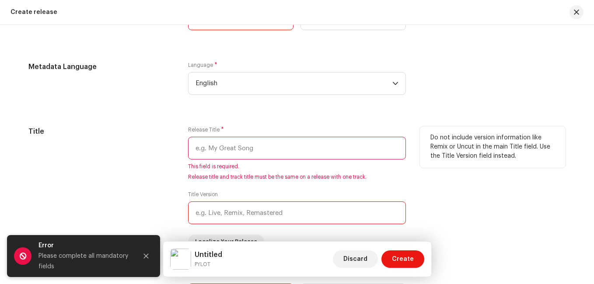
click at [252, 210] on input "text" at bounding box center [297, 213] width 218 height 23
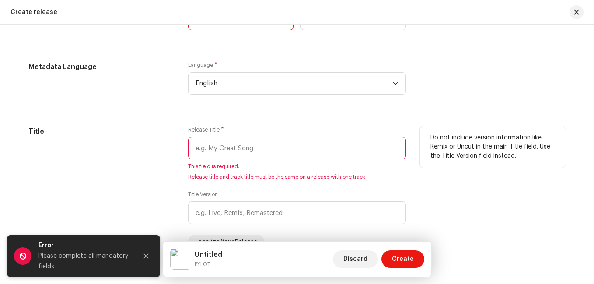
click at [230, 149] on input "text" at bounding box center [297, 148] width 218 height 23
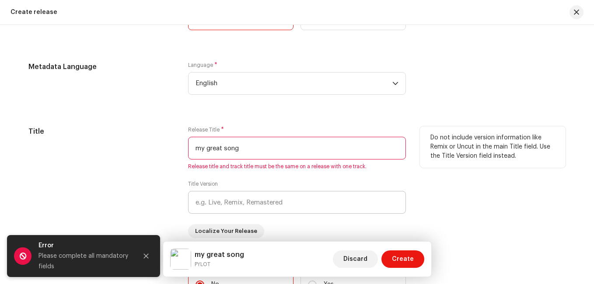
type input "my great song"
click at [259, 210] on input "text" at bounding box center [297, 202] width 218 height 23
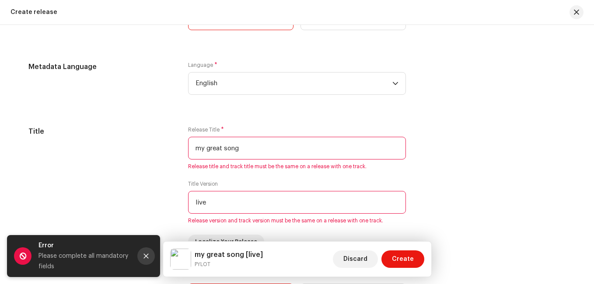
click at [153, 254] on button "Close" at bounding box center [146, 257] width 18 height 18
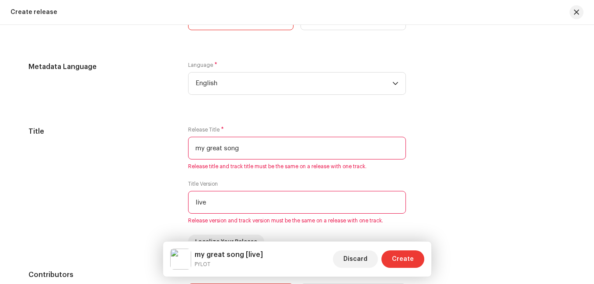
click at [405, 256] on span "Create" at bounding box center [403, 260] width 22 height 18
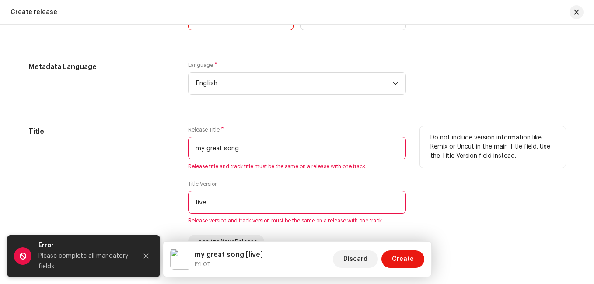
click at [303, 207] on input "live" at bounding box center [297, 202] width 218 height 23
type input "l"
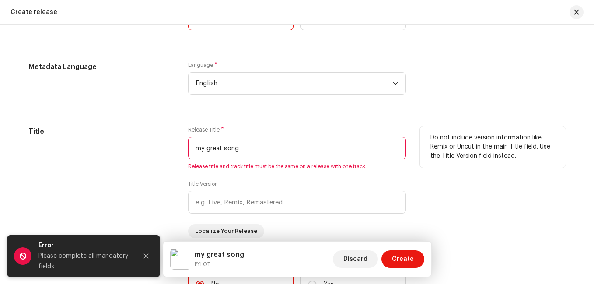
click at [255, 145] on input "my great song" at bounding box center [297, 148] width 218 height 23
type input "m"
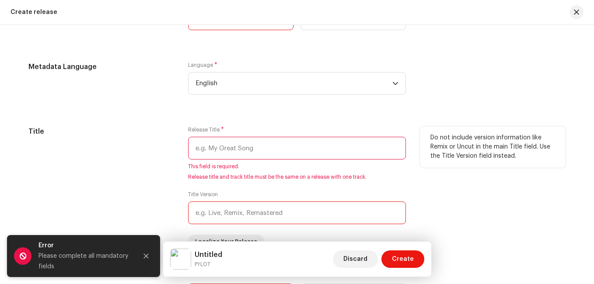
click at [272, 218] on input "text" at bounding box center [297, 213] width 218 height 23
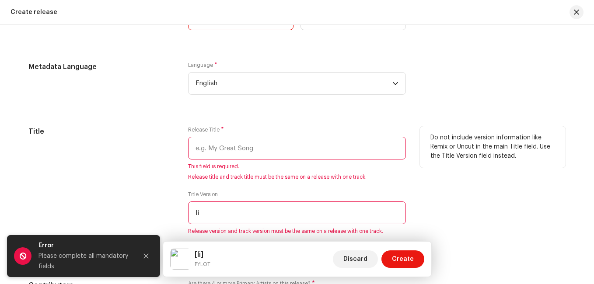
type input "l"
click at [263, 217] on input "mastered" at bounding box center [297, 213] width 218 height 23
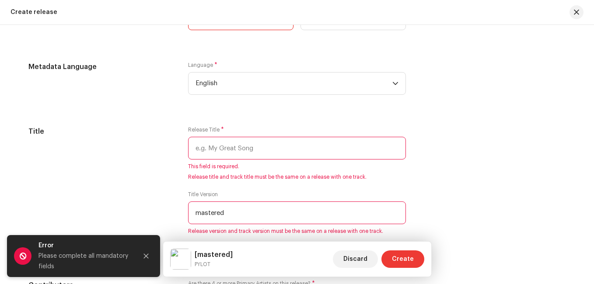
click at [402, 258] on span "Create" at bounding box center [403, 260] width 22 height 18
click at [140, 260] on button "Close" at bounding box center [146, 257] width 18 height 18
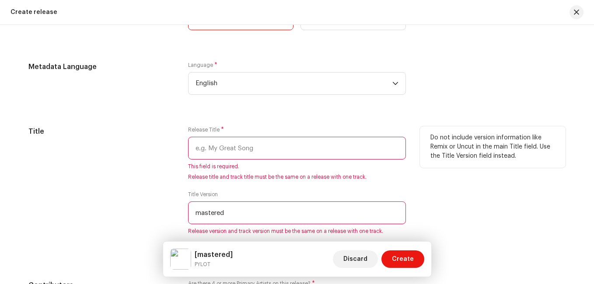
click at [227, 213] on input "mastered" at bounding box center [297, 213] width 218 height 23
click at [193, 214] on input "mastered" at bounding box center [297, 213] width 218 height 23
drag, startPoint x: 234, startPoint y: 212, endPoint x: 143, endPoint y: 213, distance: 91.0
click at [144, 213] on div "Title Release Title * This field is required. Release title and track title mus…" at bounding box center [296, 192] width 537 height 133
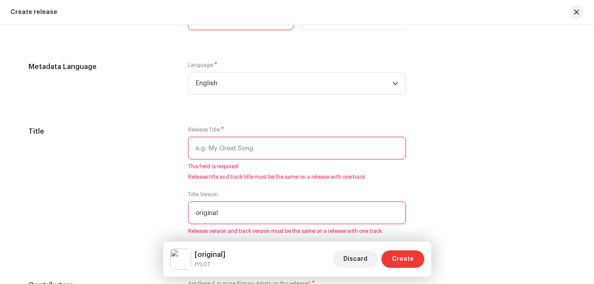
click at [402, 260] on span "Create" at bounding box center [403, 260] width 22 height 18
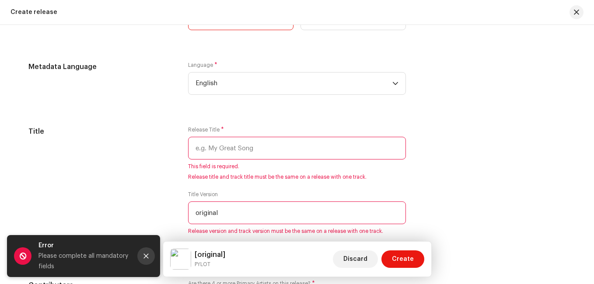
click at [143, 252] on button "Close" at bounding box center [146, 257] width 18 height 18
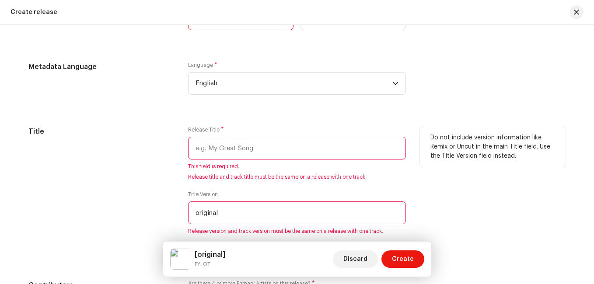
click at [233, 217] on input "original" at bounding box center [297, 213] width 218 height 23
type input "o"
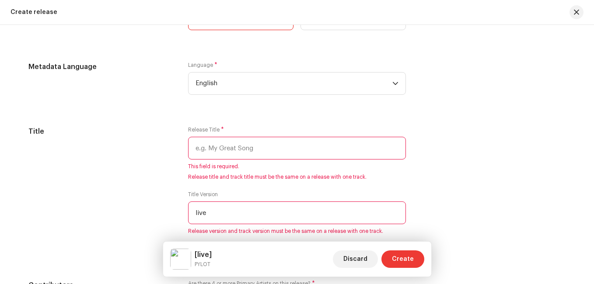
type input "live"
click at [403, 261] on span "Create" at bounding box center [403, 260] width 22 height 18
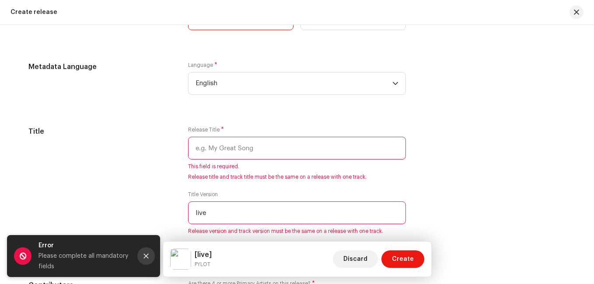
click at [150, 256] on button "Close" at bounding box center [146, 257] width 18 height 18
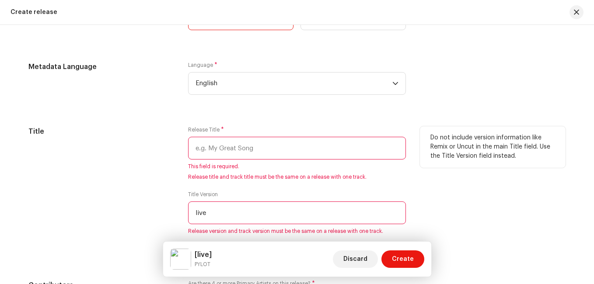
click at [245, 212] on input "live" at bounding box center [297, 213] width 218 height 23
click at [239, 151] on input "text" at bounding box center [297, 148] width 218 height 23
click at [232, 144] on input "text" at bounding box center [297, 148] width 218 height 23
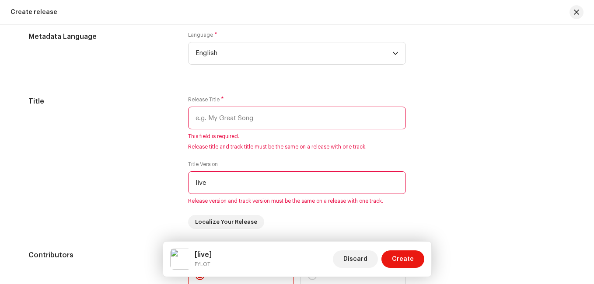
scroll to position [816, 0]
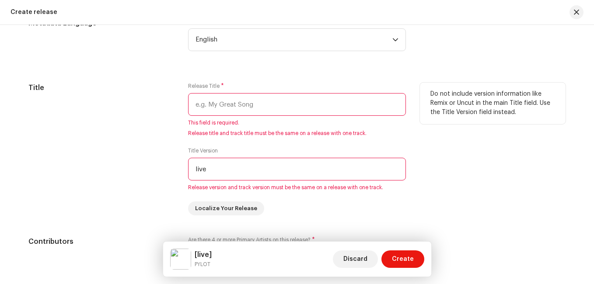
click at [256, 108] on input "text" at bounding box center [297, 104] width 218 height 23
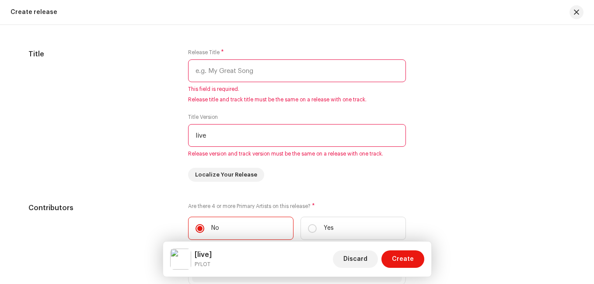
scroll to position [859, 0]
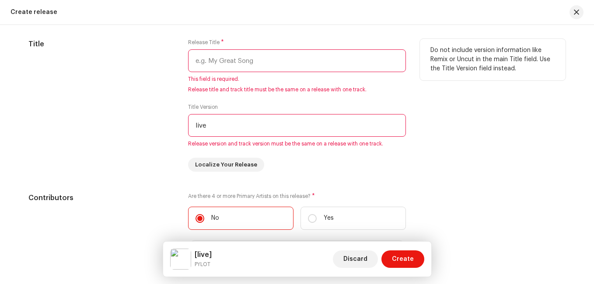
click at [228, 60] on input "text" at bounding box center [297, 60] width 218 height 23
click at [219, 67] on input "text" at bounding box center [297, 60] width 218 height 23
click at [235, 60] on input "text" at bounding box center [297, 60] width 218 height 23
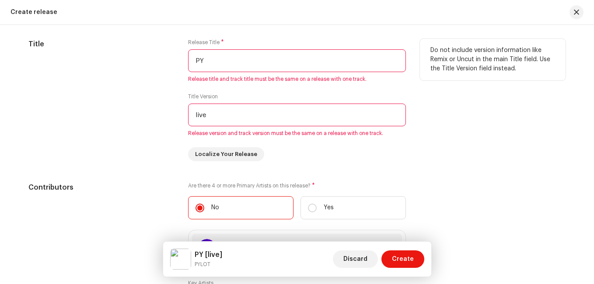
type input "P"
click at [211, 112] on input "live" at bounding box center [297, 115] width 218 height 23
click at [210, 61] on input "pylot adanna" at bounding box center [297, 60] width 218 height 23
type input "pylot..adanna"
click at [220, 127] on div "Title Version live Release version and track version must be the same on a rele…" at bounding box center [297, 115] width 218 height 44
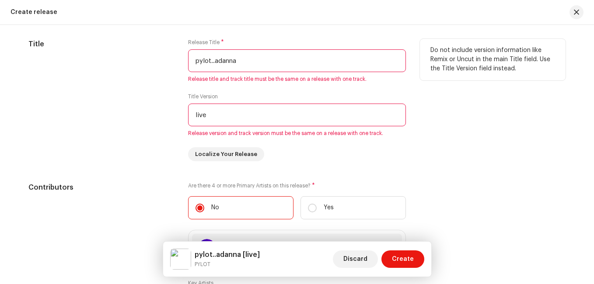
click at [220, 114] on input "live" at bounding box center [297, 115] width 218 height 23
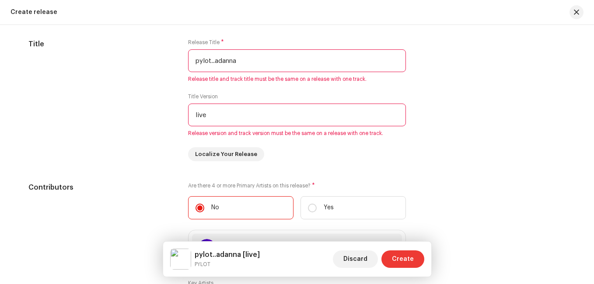
click at [399, 261] on span "Create" at bounding box center [403, 260] width 22 height 18
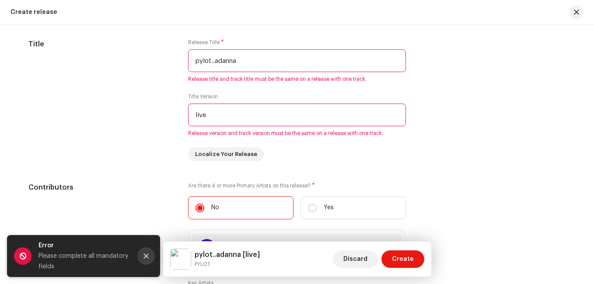
click at [143, 256] on button "Close" at bounding box center [146, 257] width 18 height 18
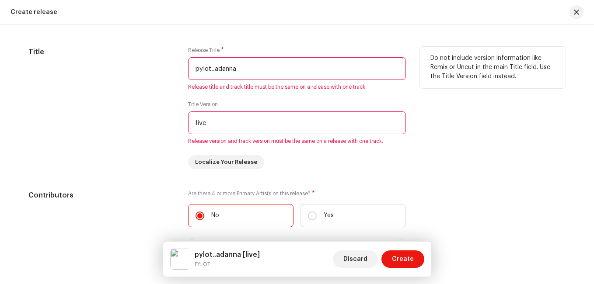
scroll to position [816, 0]
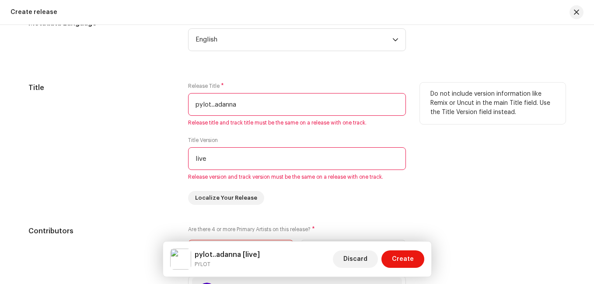
click at [238, 161] on input "live" at bounding box center [297, 158] width 218 height 23
type input "l"
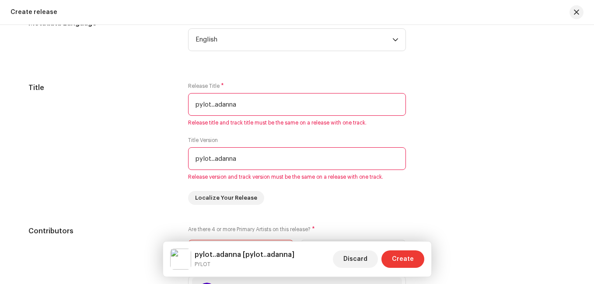
type input "pylot..adanna"
click at [410, 260] on span "Create" at bounding box center [403, 260] width 22 height 18
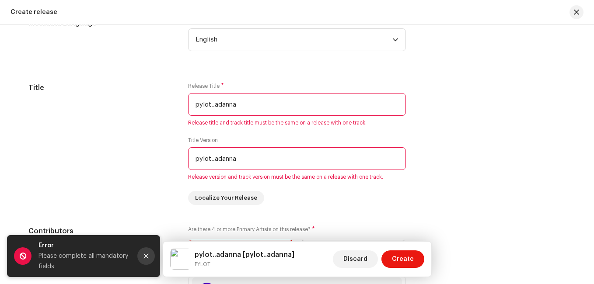
click at [149, 254] on button "Close" at bounding box center [146, 257] width 18 height 18
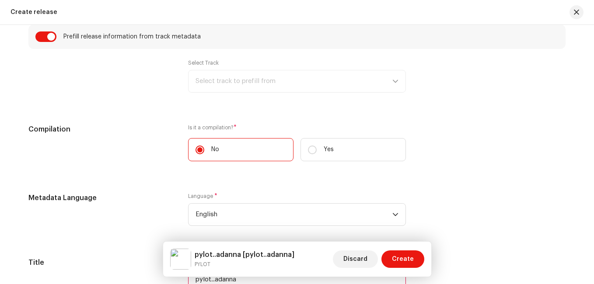
scroll to position [597, 0]
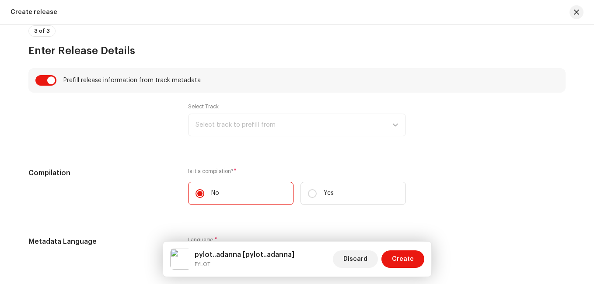
click at [351, 125] on div "Select Track Select track to prefill from" at bounding box center [297, 119] width 218 height 33
click at [396, 123] on div "Select Track Select track to prefill from" at bounding box center [297, 119] width 218 height 33
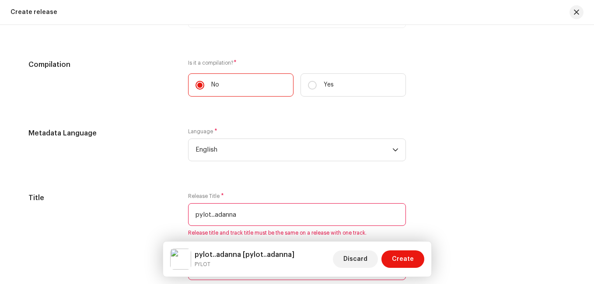
scroll to position [772, 0]
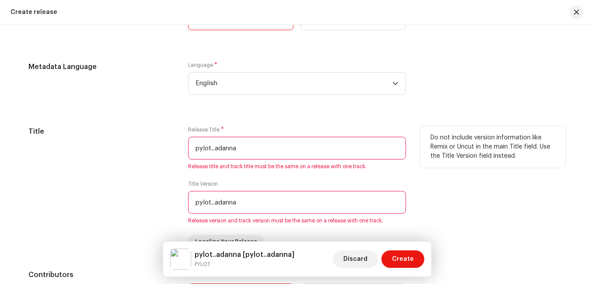
drag, startPoint x: 247, startPoint y: 155, endPoint x: 41, endPoint y: 156, distance: 205.6
click at [41, 156] on div "Title Release Title * pylot..[PERSON_NAME] Release title and track title must b…" at bounding box center [296, 187] width 537 height 123
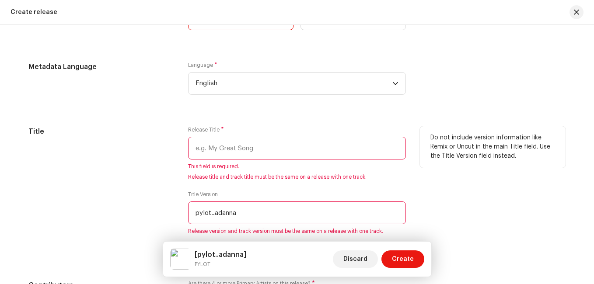
drag, startPoint x: 254, startPoint y: 215, endPoint x: 71, endPoint y: 215, distance: 182.4
click at [75, 216] on div "Title Release Title * This field is required. Release title and track title mus…" at bounding box center [296, 192] width 537 height 133
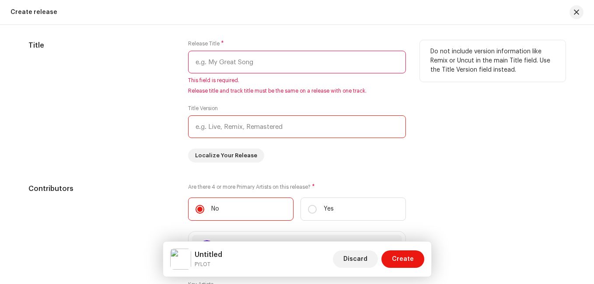
scroll to position [859, 0]
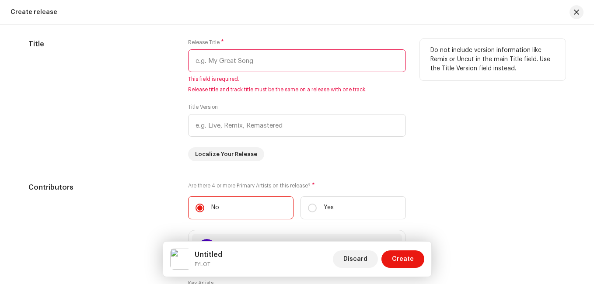
click at [234, 61] on input "text" at bounding box center [297, 60] width 218 height 23
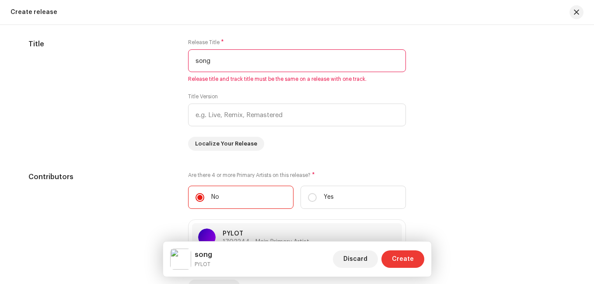
type input "song"
click at [400, 260] on span "Create" at bounding box center [403, 260] width 22 height 18
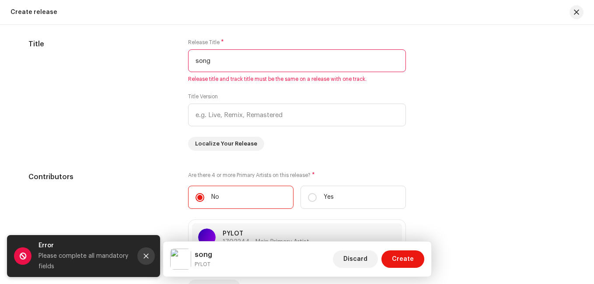
click at [150, 259] on button "Close" at bounding box center [146, 257] width 18 height 18
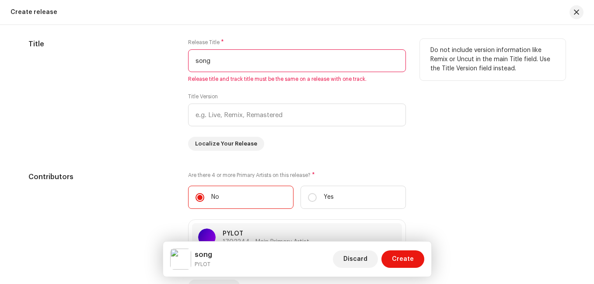
drag, startPoint x: 212, startPoint y: 60, endPoint x: 102, endPoint y: 83, distance: 112.1
click at [102, 83] on div "Title Release Title * song Release title and track title must be the same on a …" at bounding box center [296, 95] width 537 height 112
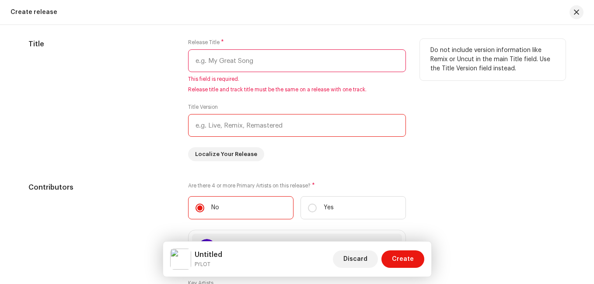
click at [248, 130] on input "text" at bounding box center [297, 125] width 218 height 23
click at [241, 126] on input "text" at bounding box center [297, 125] width 218 height 23
type input "l"
click at [265, 127] on input "text" at bounding box center [297, 125] width 218 height 23
click at [276, 90] on span "Release title and track title must be the same on a release with one track." at bounding box center [297, 89] width 218 height 7
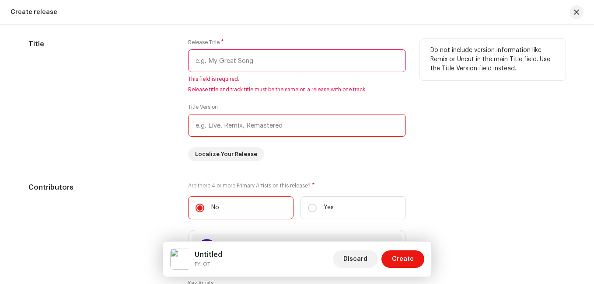
click at [255, 130] on input "text" at bounding box center [297, 125] width 218 height 23
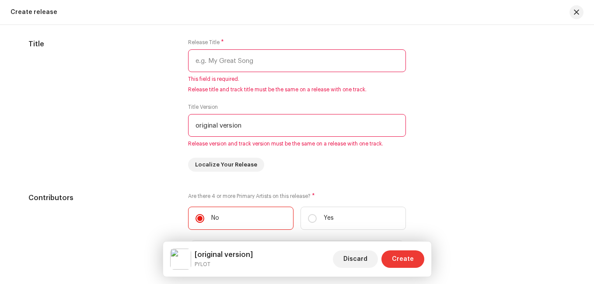
type input "original version"
click at [398, 257] on span "Create" at bounding box center [403, 260] width 22 height 18
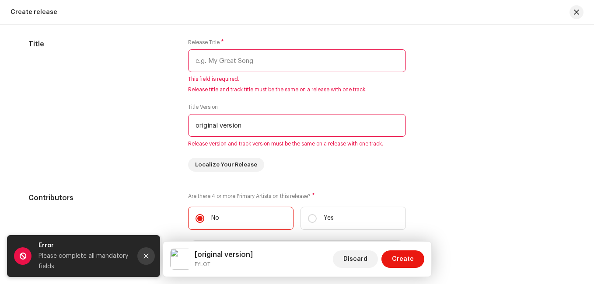
click at [145, 257] on icon "Close" at bounding box center [146, 256] width 5 height 5
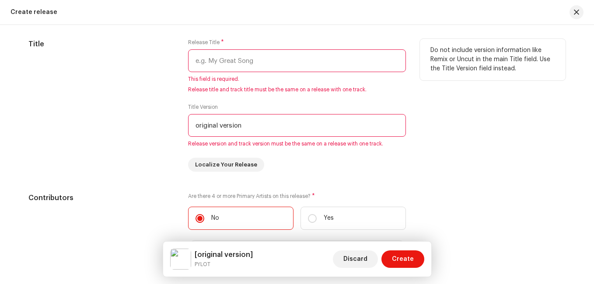
click at [224, 61] on input "text" at bounding box center [297, 60] width 218 height 23
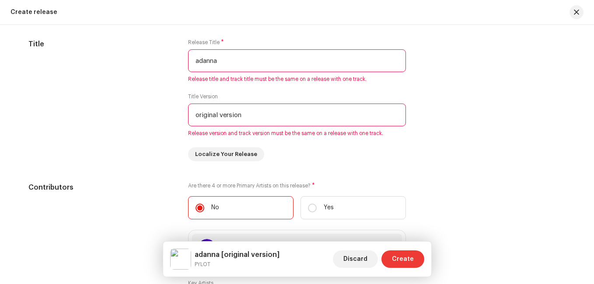
type input "adanna"
click at [406, 259] on span "Create" at bounding box center [403, 260] width 22 height 18
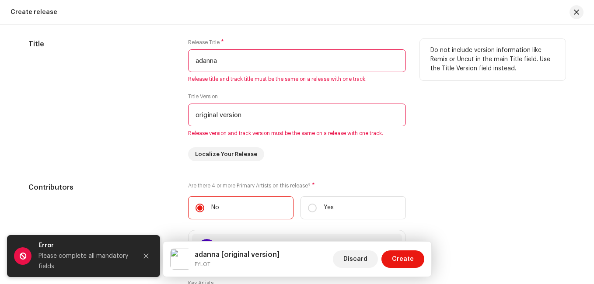
click at [459, 102] on div "Do not include version information like Remix or Uncut in the main Title field.…" at bounding box center [493, 100] width 146 height 123
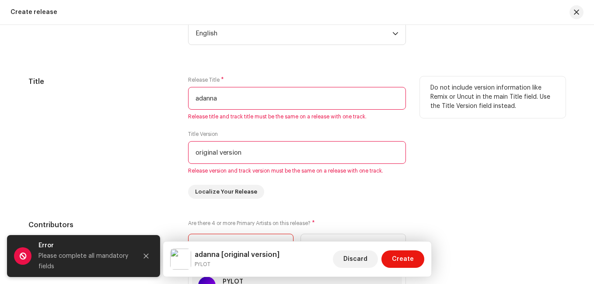
scroll to position [816, 0]
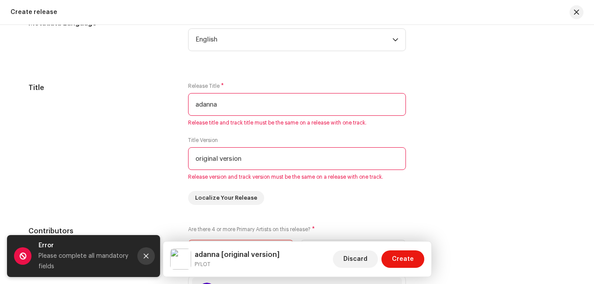
click at [146, 258] on icon "Close" at bounding box center [146, 256] width 6 height 6
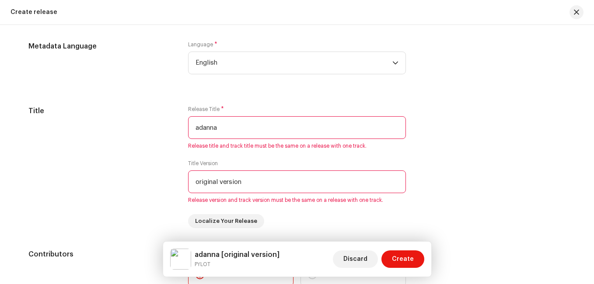
scroll to position [772, 0]
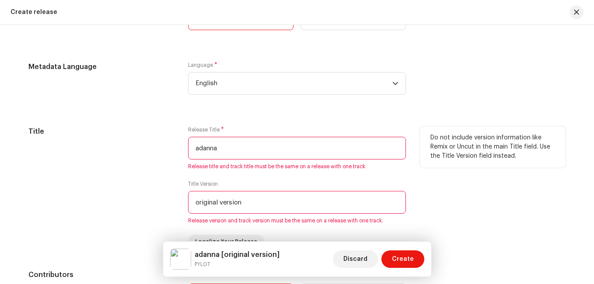
click at [239, 156] on input "adanna" at bounding box center [297, 148] width 218 height 23
drag, startPoint x: 256, startPoint y: 203, endPoint x: 116, endPoint y: 211, distance: 140.2
click at [116, 211] on div "Title Release Title * adanna Release title and track title must be the same on …" at bounding box center [296, 187] width 537 height 123
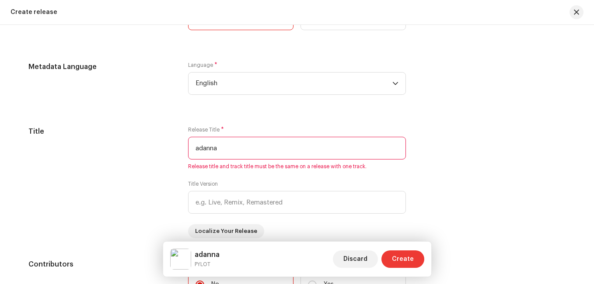
click at [399, 255] on span "Create" at bounding box center [403, 260] width 22 height 18
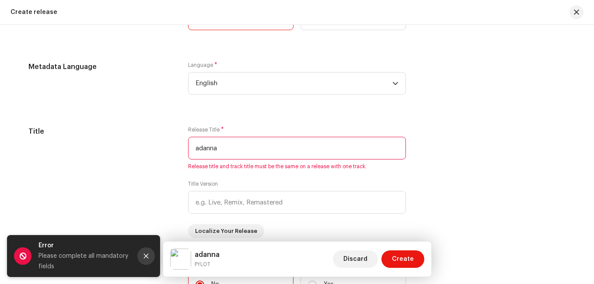
click at [142, 257] on button "Close" at bounding box center [146, 257] width 18 height 18
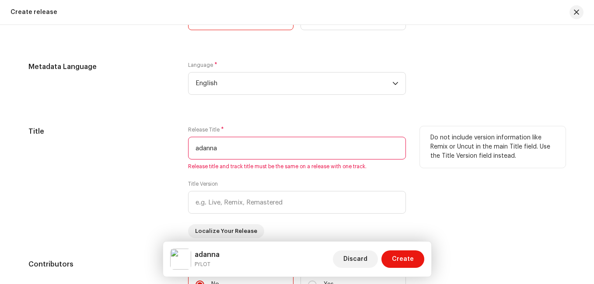
click at [193, 148] on input "adanna" at bounding box center [297, 148] width 218 height 23
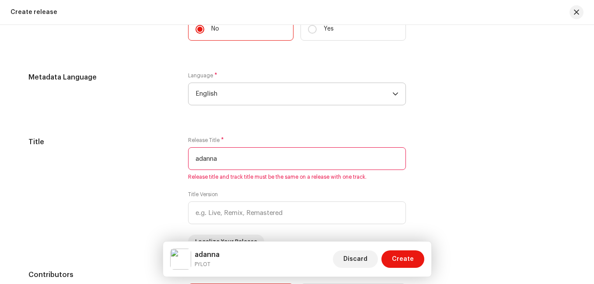
scroll to position [805, 0]
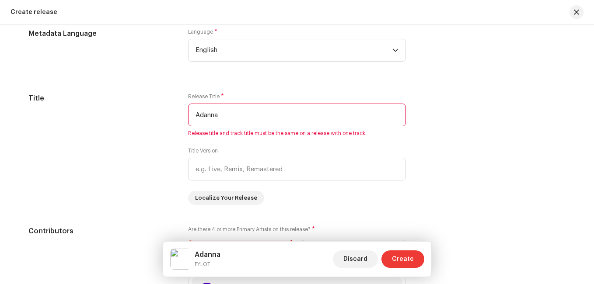
type input "Adanna"
click at [403, 255] on span "Create" at bounding box center [403, 260] width 22 height 18
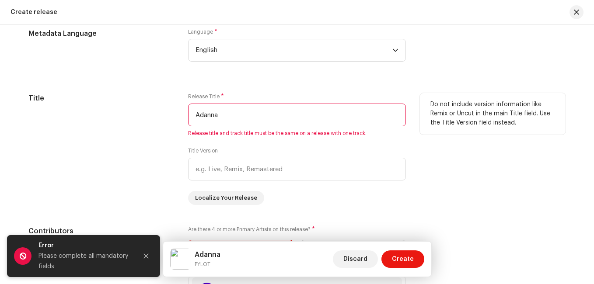
click at [225, 122] on input "Adanna" at bounding box center [297, 115] width 218 height 23
drag, startPoint x: 221, startPoint y: 116, endPoint x: 214, endPoint y: 117, distance: 6.7
click at [214, 117] on input "Adanna" at bounding box center [297, 115] width 218 height 23
click at [235, 124] on input "Adanna" at bounding box center [297, 115] width 218 height 23
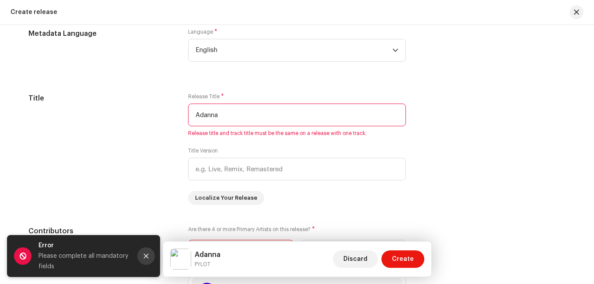
click at [149, 259] on button "Close" at bounding box center [146, 257] width 18 height 18
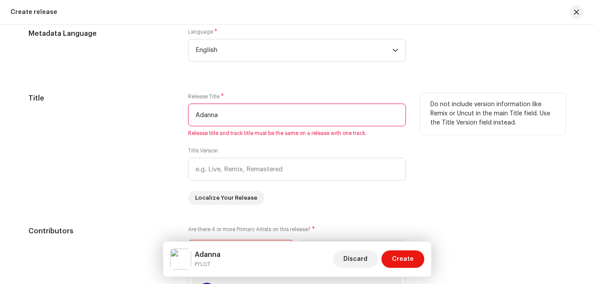
click at [235, 117] on input "Adanna" at bounding box center [297, 115] width 218 height 23
drag, startPoint x: 219, startPoint y: 117, endPoint x: 162, endPoint y: 117, distance: 56.9
click at [162, 117] on div "Title Release Title * Adanna Release title and track title must be the same on …" at bounding box center [296, 149] width 537 height 112
click at [229, 118] on input "Adanna" at bounding box center [297, 115] width 218 height 23
drag, startPoint x: 238, startPoint y: 118, endPoint x: 153, endPoint y: 122, distance: 85.4
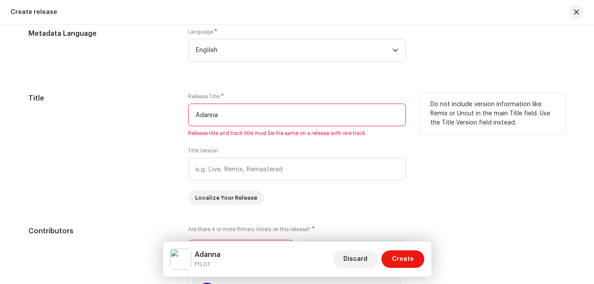
click at [154, 119] on div "Title Release Title * Adanna Release title and track title must be the same on …" at bounding box center [296, 149] width 537 height 112
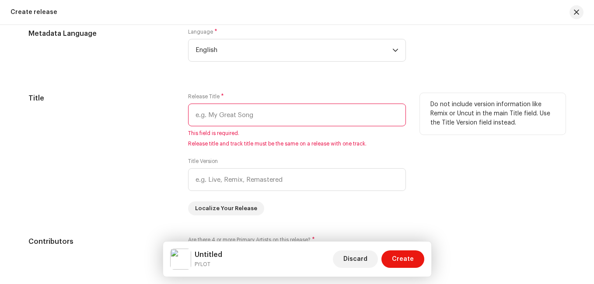
click at [220, 110] on input "text" at bounding box center [297, 115] width 218 height 23
click at [228, 117] on input "text" at bounding box center [297, 115] width 218 height 23
click at [265, 123] on input "text" at bounding box center [297, 115] width 218 height 23
click at [391, 121] on input "text" at bounding box center [297, 115] width 218 height 23
drag, startPoint x: 282, startPoint y: 121, endPoint x: 259, endPoint y: 109, distance: 25.7
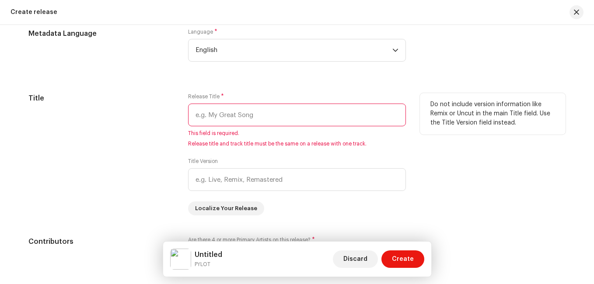
click at [259, 109] on input "text" at bounding box center [297, 115] width 218 height 23
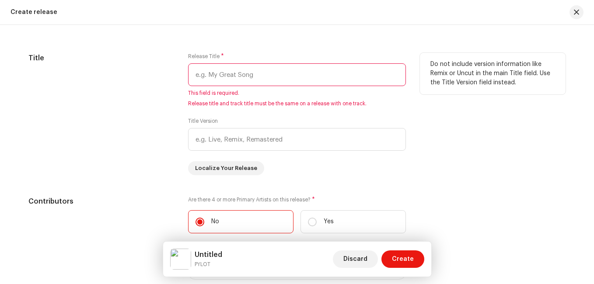
scroll to position [849, 0]
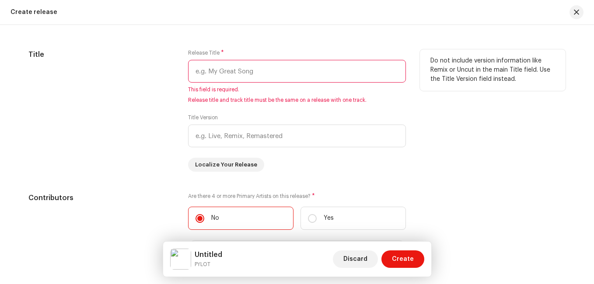
click at [229, 74] on input "text" at bounding box center [297, 71] width 218 height 23
click at [229, 132] on input "text" at bounding box center [297, 136] width 218 height 23
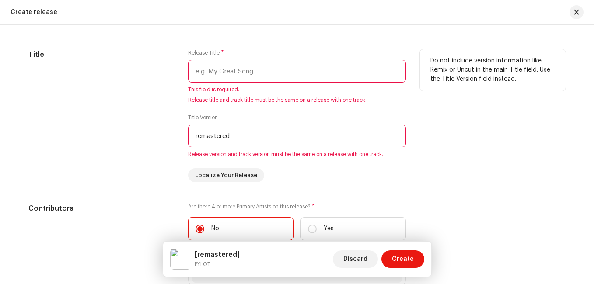
type input "remastered"
click at [238, 74] on input "text" at bounding box center [297, 71] width 218 height 23
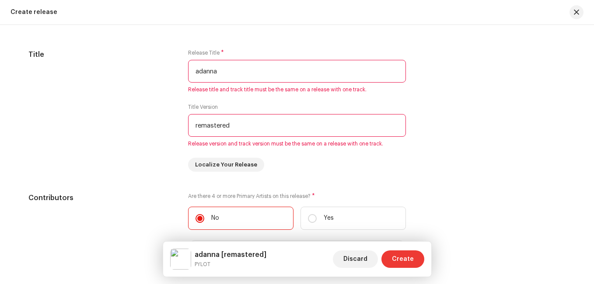
type input "adanna"
click at [406, 258] on span "Create" at bounding box center [403, 260] width 22 height 18
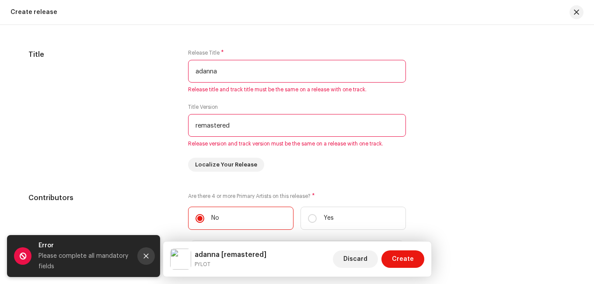
click at [148, 254] on icon "Close" at bounding box center [146, 256] width 5 height 5
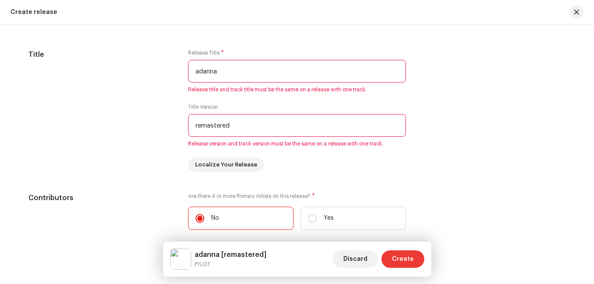
click at [410, 262] on span "Create" at bounding box center [403, 260] width 22 height 18
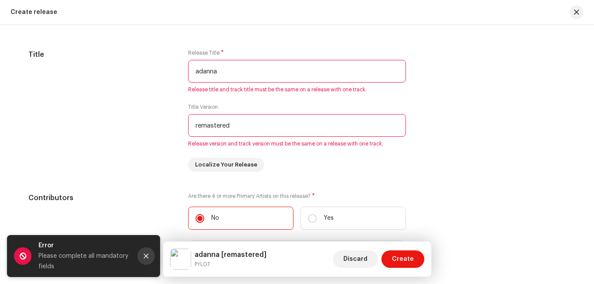
click at [149, 257] on button "Close" at bounding box center [146, 257] width 18 height 18
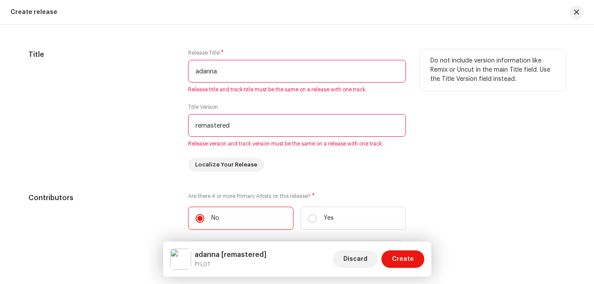
click at [239, 69] on input "adanna" at bounding box center [297, 71] width 218 height 23
drag, startPoint x: 255, startPoint y: 127, endPoint x: 93, endPoint y: 132, distance: 161.5
click at [89, 128] on div "Title Release Title * adanna Release title and track title must be the same on …" at bounding box center [296, 110] width 537 height 123
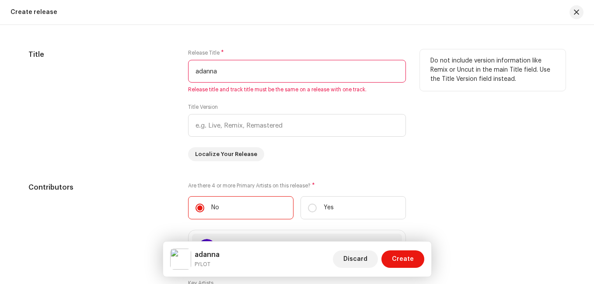
click at [228, 74] on input "adanna" at bounding box center [297, 71] width 218 height 23
click at [188, 71] on input "adanna" at bounding box center [297, 71] width 218 height 23
click at [194, 71] on input "adanna" at bounding box center [297, 71] width 218 height 23
click at [221, 73] on input "adanna" at bounding box center [297, 71] width 218 height 23
click at [192, 67] on input "adanna" at bounding box center [297, 71] width 218 height 23
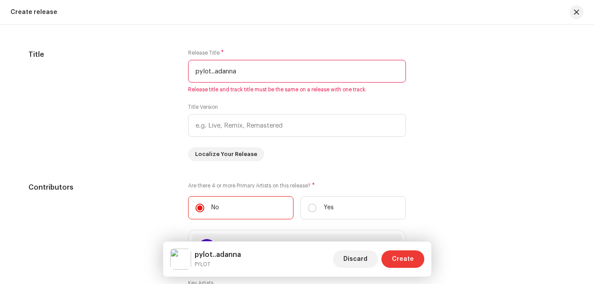
type input "pylot..adanna"
click at [402, 263] on span "Create" at bounding box center [403, 260] width 22 height 18
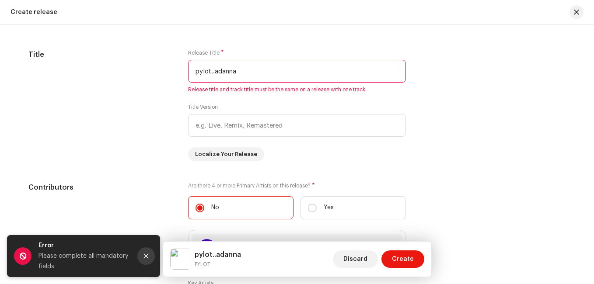
click at [141, 257] on button "Close" at bounding box center [146, 257] width 18 height 18
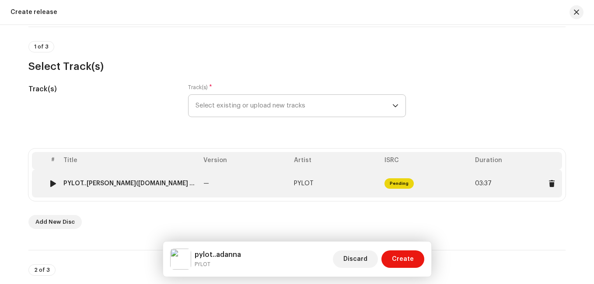
scroll to position [105, 0]
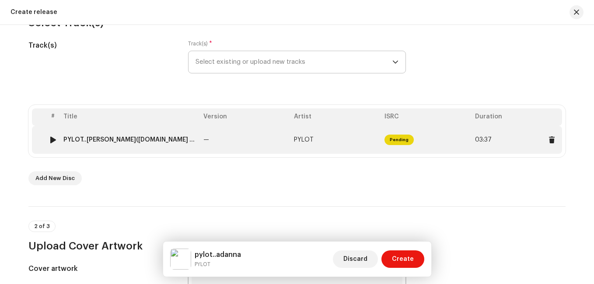
click at [208, 143] on td "—" at bounding box center [245, 140] width 91 height 28
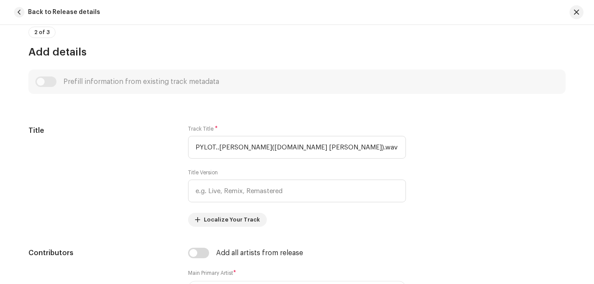
scroll to position [350, 0]
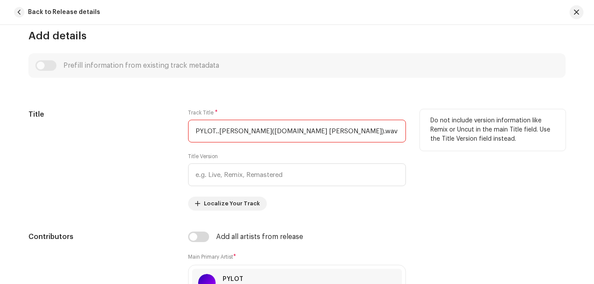
drag, startPoint x: 216, startPoint y: 133, endPoint x: 116, endPoint y: 133, distance: 99.8
click at [119, 133] on div "Title Track Title * PYLOT..[PERSON_NAME]([DOMAIN_NAME] [PERSON_NAME]).wav Title…" at bounding box center [296, 160] width 537 height 102
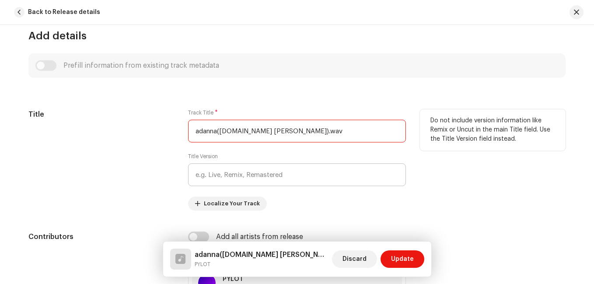
scroll to position [394, 0]
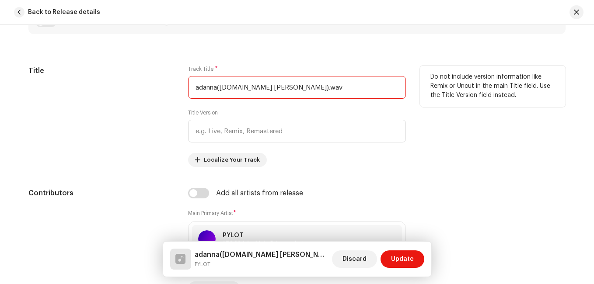
drag, startPoint x: 299, startPoint y: 88, endPoint x: 171, endPoint y: 90, distance: 128.2
click at [154, 90] on div "Title Track Title * adanna([DOMAIN_NAME] [PERSON_NAME]).wav Title Version Local…" at bounding box center [296, 117] width 537 height 102
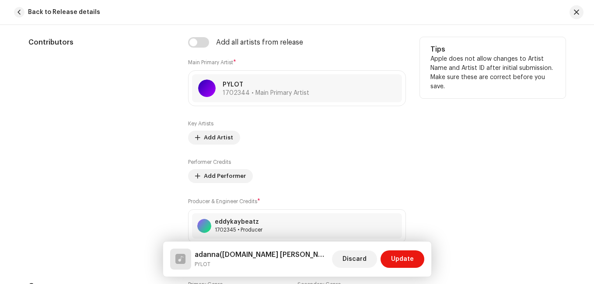
scroll to position [493, 0]
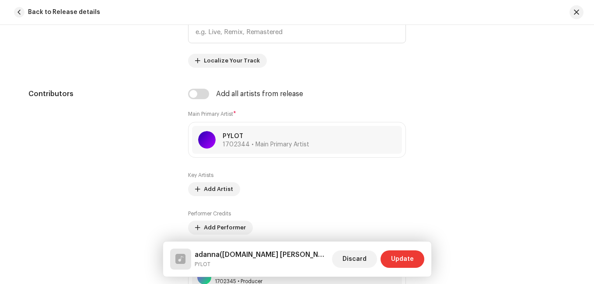
type input "adanna([DOMAIN_NAME] [PERSON_NAME]).wav"
click at [401, 259] on span "Update" at bounding box center [402, 260] width 23 height 18
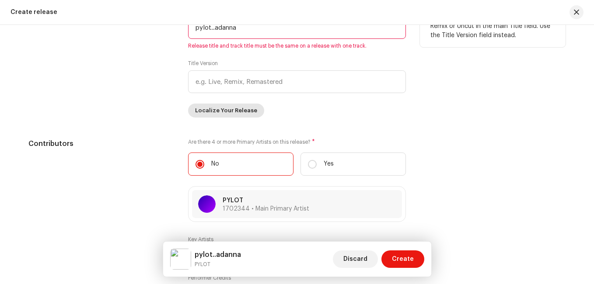
scroll to position [788, 0]
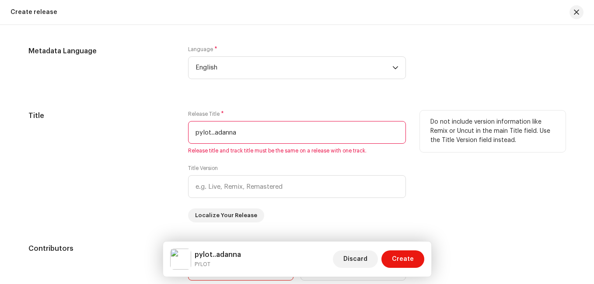
click at [248, 138] on input "pylot..adanna" at bounding box center [297, 132] width 218 height 23
click at [244, 135] on input "pylot..adanna" at bounding box center [297, 132] width 218 height 23
drag, startPoint x: 240, startPoint y: 132, endPoint x: 163, endPoint y: 133, distance: 77.0
click at [164, 133] on div "Title Release Title * pylot..[PERSON_NAME] Release title and track title must b…" at bounding box center [296, 167] width 537 height 112
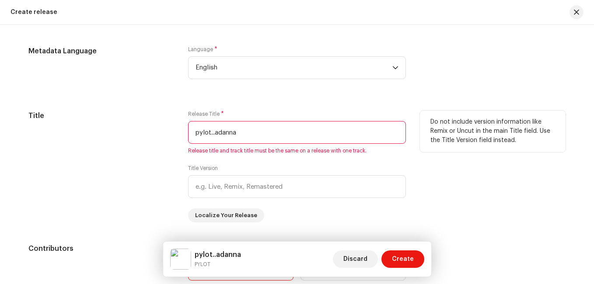
paste input "adanna([DOMAIN_NAME] [PERSON_NAME]).wav"
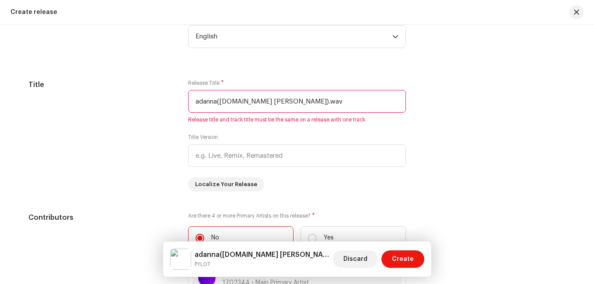
scroll to position [831, 0]
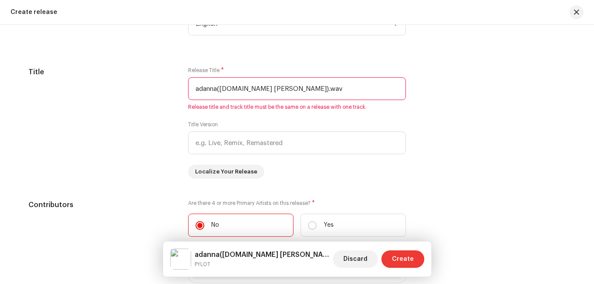
type input "adanna([DOMAIN_NAME] [PERSON_NAME]).wav"
click at [400, 252] on span "Create" at bounding box center [403, 260] width 22 height 18
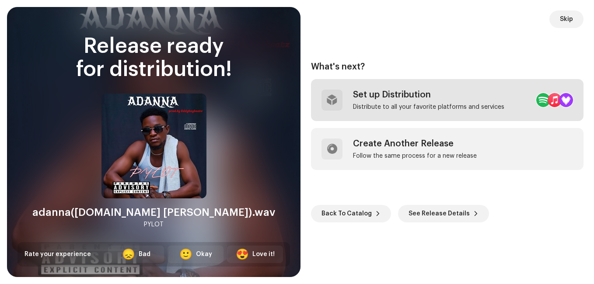
click at [390, 97] on div "Set up Distribution" at bounding box center [428, 95] width 151 height 11
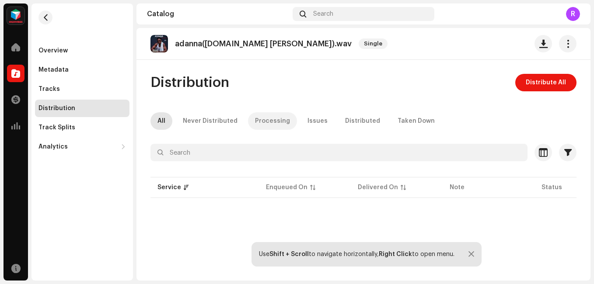
click at [259, 121] on div "Processing" at bounding box center [272, 121] width 35 height 18
click at [209, 119] on div "Never Distributed" at bounding box center [210, 121] width 55 height 18
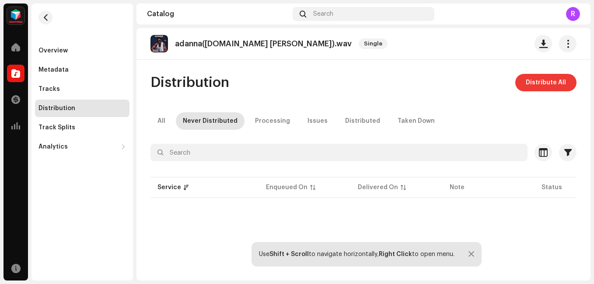
click at [539, 81] on span "Distribute All" at bounding box center [546, 83] width 40 height 18
click at [451, 140] on div "Not Eligible For Distribution The selected services are not eligible for distri…" at bounding box center [297, 142] width 594 height 284
click at [355, 118] on div "Distributed" at bounding box center [362, 121] width 35 height 18
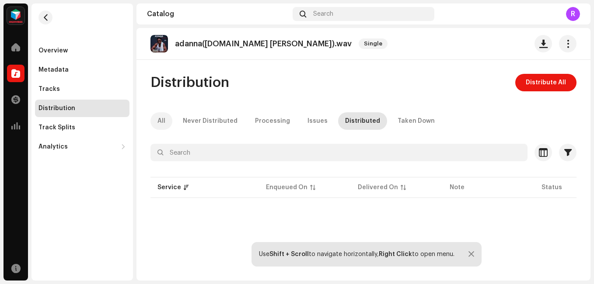
click at [158, 122] on div "All" at bounding box center [162, 121] width 8 height 18
click at [402, 125] on div "Taken Down" at bounding box center [416, 121] width 37 height 18
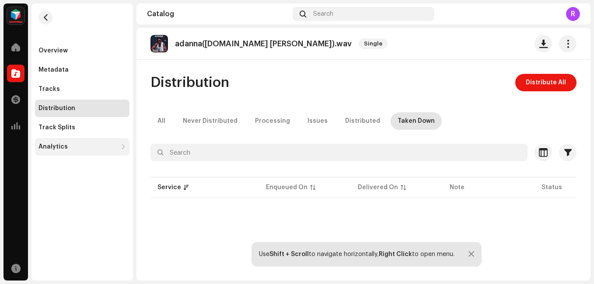
click at [49, 145] on div "Analytics" at bounding box center [53, 147] width 29 height 7
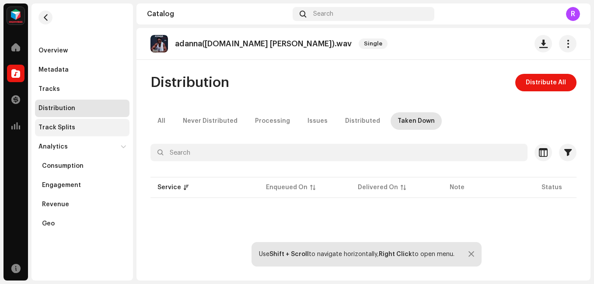
click at [60, 128] on div "Track Splits" at bounding box center [57, 127] width 37 height 7
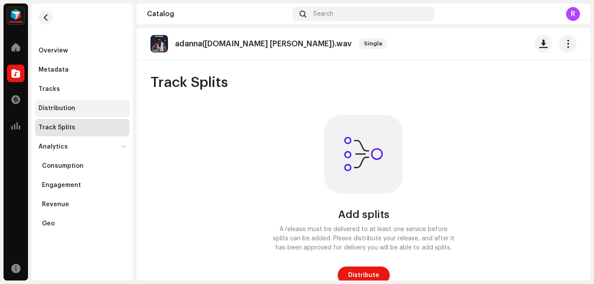
click at [54, 110] on div "Distribution" at bounding box center [57, 108] width 37 height 7
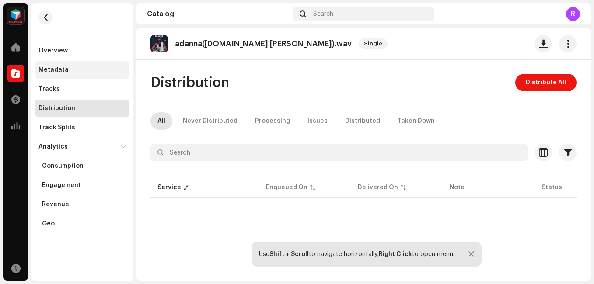
click at [47, 74] on div "Metadata" at bounding box center [82, 70] width 95 height 18
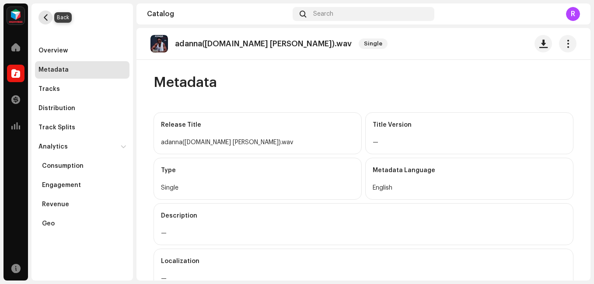
click at [45, 16] on span "button" at bounding box center [45, 17] width 7 height 7
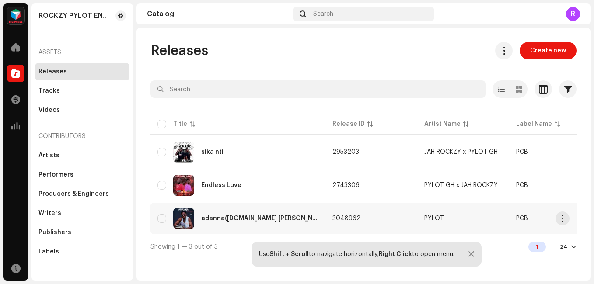
click at [251, 223] on div "adanna([DOMAIN_NAME] [PERSON_NAME]).wav" at bounding box center [238, 218] width 161 height 21
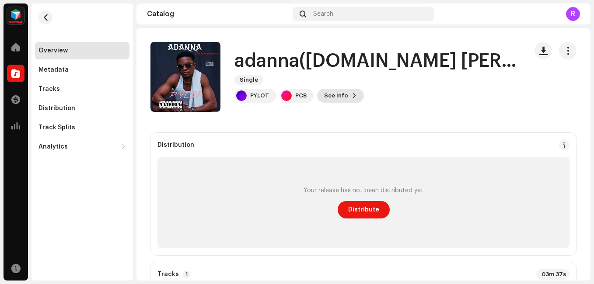
click at [335, 95] on span "See Info" at bounding box center [336, 96] width 24 height 18
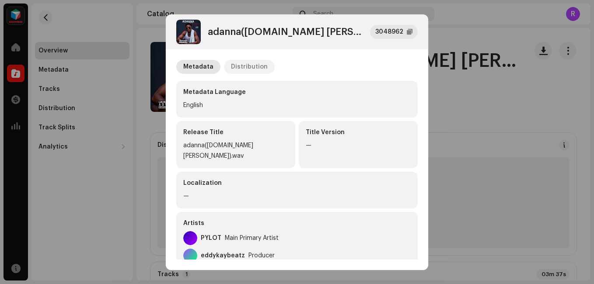
click at [248, 69] on div "Distribution" at bounding box center [249, 67] width 37 height 14
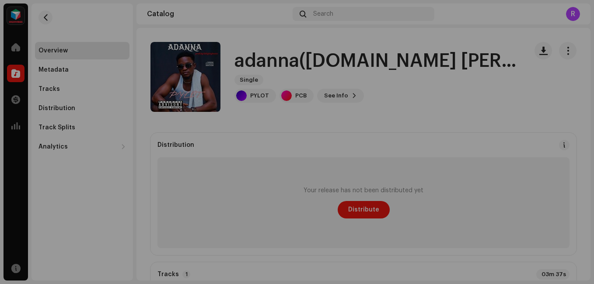
click at [395, 0] on div "adanna([DOMAIN_NAME] [PERSON_NAME]).wav 3048962 Metadata Distribution Release D…" at bounding box center [297, 142] width 594 height 284
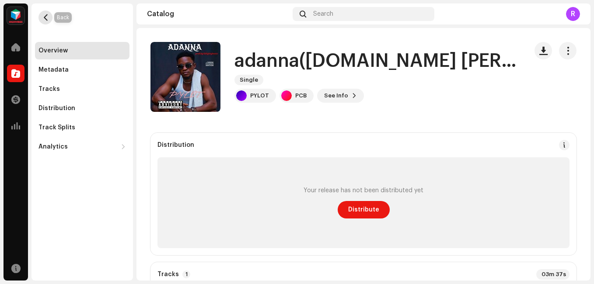
click at [47, 19] on span "button" at bounding box center [45, 17] width 7 height 7
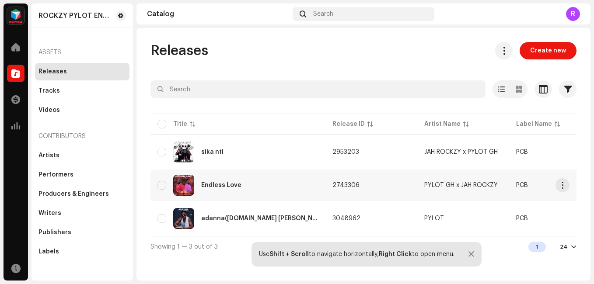
click at [211, 186] on div "Endless Love" at bounding box center [221, 185] width 40 height 6
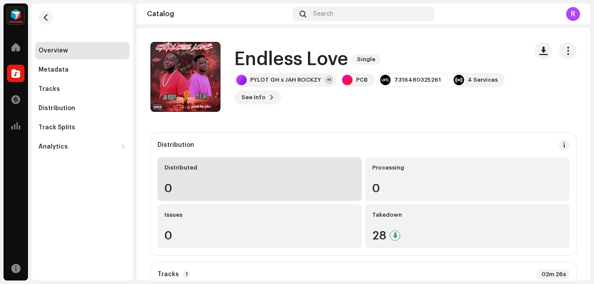
click at [191, 171] on div "Distributed" at bounding box center [260, 168] width 190 height 7
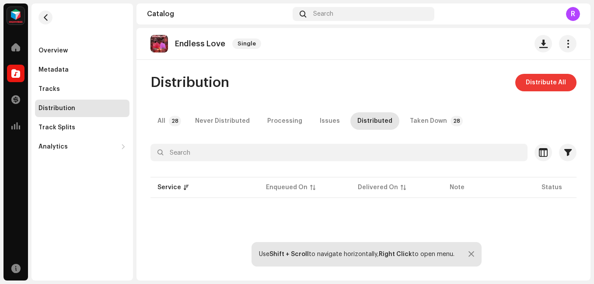
click at [547, 81] on span "Distribute All" at bounding box center [546, 83] width 40 height 18
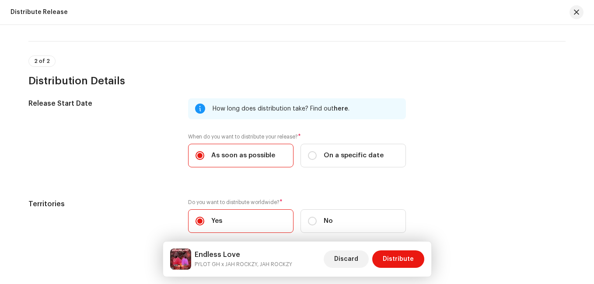
scroll to position [131, 0]
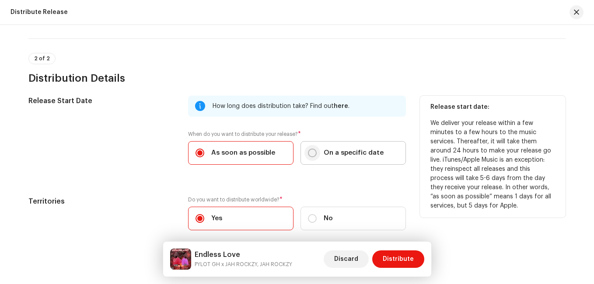
click at [315, 154] on input "On a specific date" at bounding box center [312, 153] width 9 height 9
radio input "true"
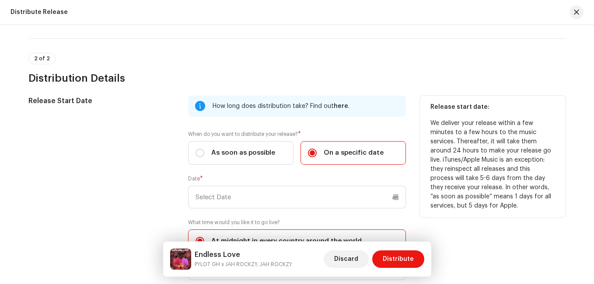
scroll to position [219, 0]
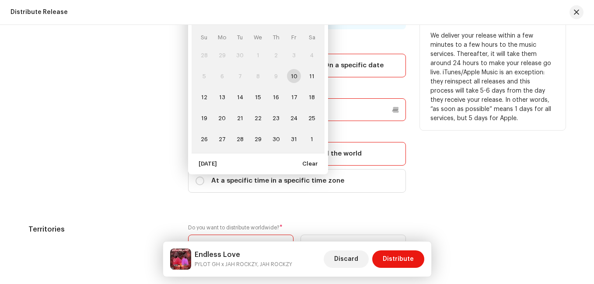
click at [287, 111] on p-datepicker "[DATE] Su Mo Tu We Th Fr Sa 28 29 30 1 2 3 4 5 6 7 8 9 10 11 12 13 14 15 16 17 …" at bounding box center [297, 109] width 218 height 23
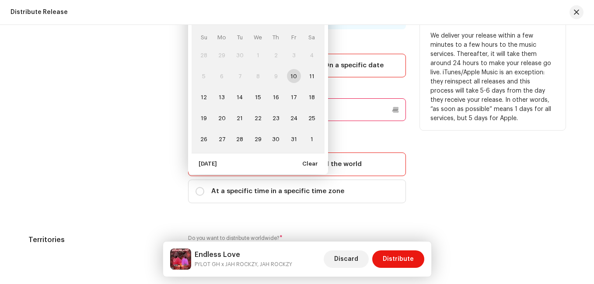
click at [296, 75] on td "10" at bounding box center [294, 76] width 18 height 21
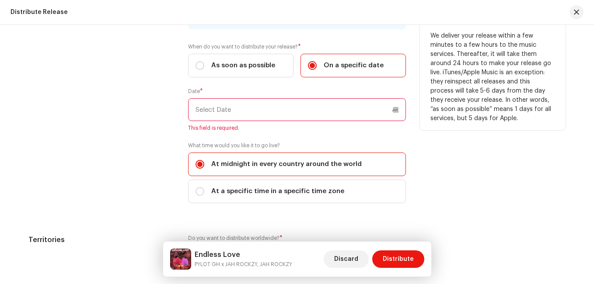
click at [449, 168] on div "Release start date: We deliver your release within a few minutes to a few hours…" at bounding box center [493, 111] width 146 height 206
click at [378, 109] on input "text" at bounding box center [297, 109] width 218 height 23
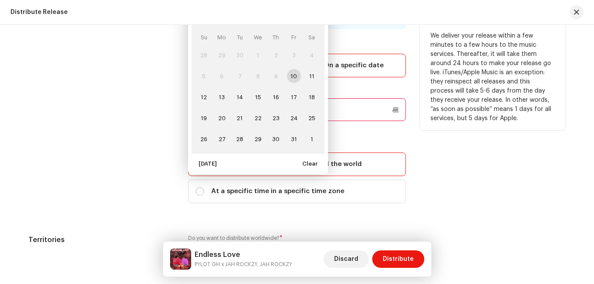
click at [292, 84] on td "10" at bounding box center [294, 76] width 18 height 21
click at [294, 73] on td "10" at bounding box center [294, 76] width 18 height 21
click at [291, 71] on td "10" at bounding box center [294, 76] width 18 height 21
click at [289, 97] on span "17" at bounding box center [294, 97] width 14 height 14
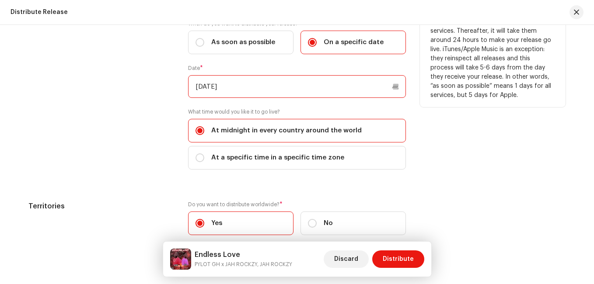
scroll to position [263, 0]
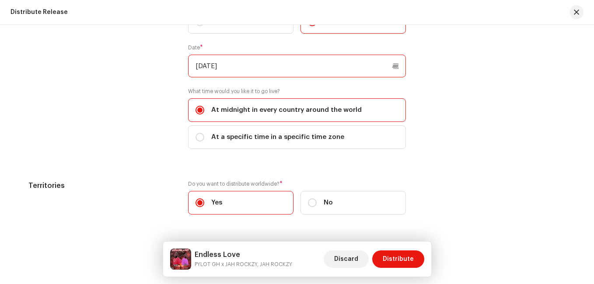
click at [389, 68] on input "[DATE]" at bounding box center [297, 66] width 218 height 23
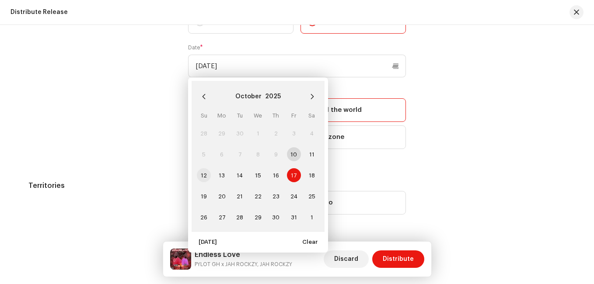
click at [203, 177] on span "12" at bounding box center [204, 175] width 14 height 14
type input "[DATE]"
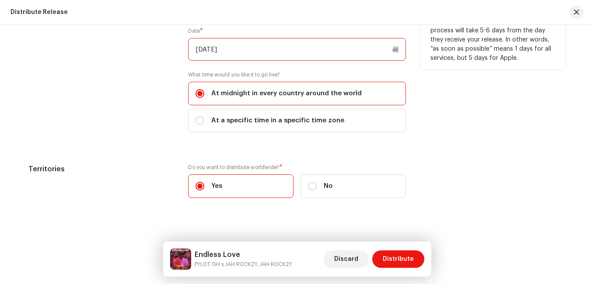
scroll to position [287, 0]
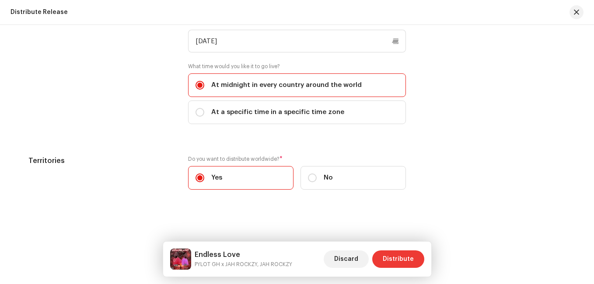
click at [405, 263] on span "Distribute" at bounding box center [398, 260] width 31 height 18
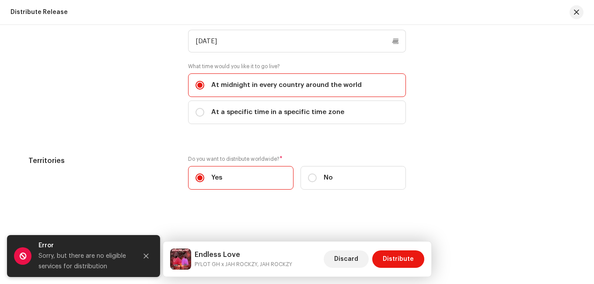
click at [88, 259] on div "Sorry, but there are no eligible services for distribution" at bounding box center [85, 261] width 92 height 21
click at [19, 258] on span at bounding box center [23, 257] width 18 height 18
click at [441, 139] on div "Release Start Date How long does distribution take? Find out here . When do you…" at bounding box center [296, 70] width 537 height 261
click at [147, 252] on button "Close" at bounding box center [146, 257] width 18 height 18
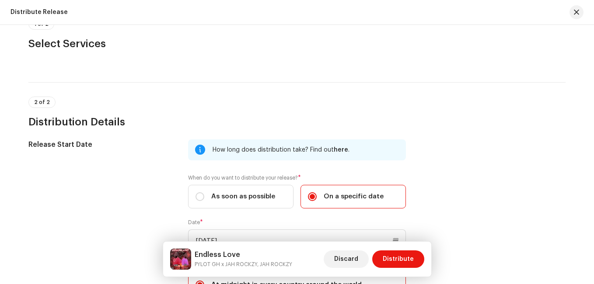
scroll to position [0, 0]
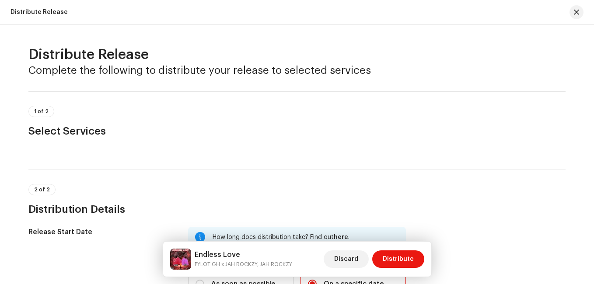
click at [322, 68] on h3 "Complete the following to distribute your release to selected services" at bounding box center [296, 70] width 537 height 14
click at [38, 112] on span "1 of 2" at bounding box center [41, 111] width 14 height 5
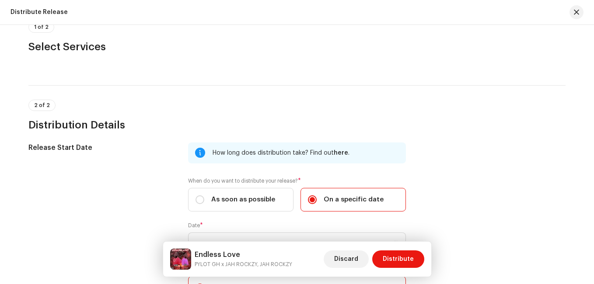
scroll to position [88, 0]
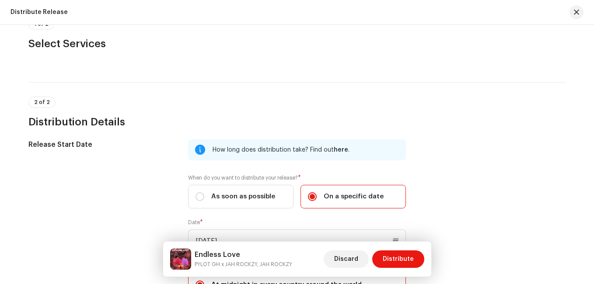
click at [42, 104] on span "2 of 2" at bounding box center [42, 102] width 16 height 5
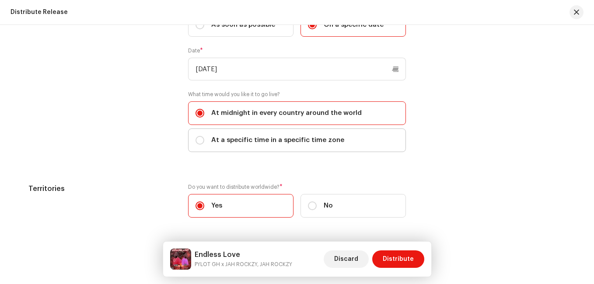
scroll to position [263, 0]
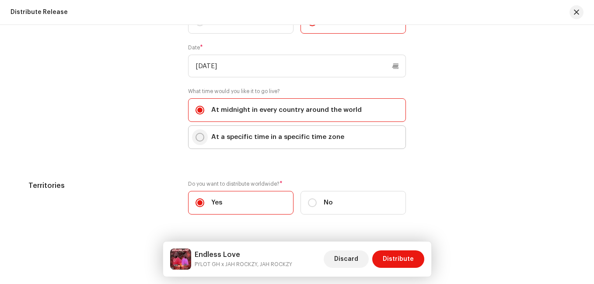
click at [199, 140] on input "At a specific time in a specific time zone" at bounding box center [200, 137] width 9 height 9
radio input "true"
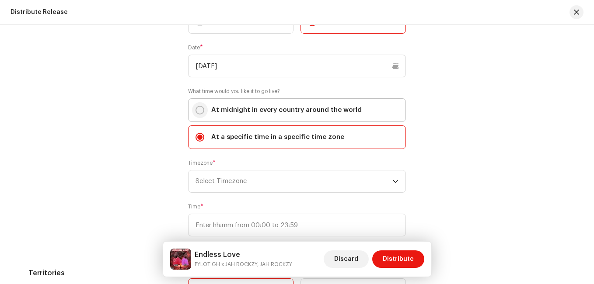
click at [196, 112] on input "At midnight in every country around the world" at bounding box center [200, 110] width 9 height 9
radio input "true"
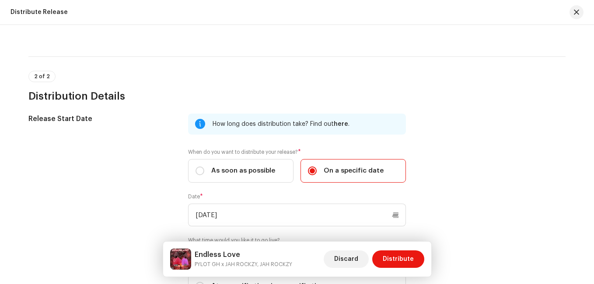
scroll to position [112, 0]
click at [397, 250] on div "Discard Distribute" at bounding box center [374, 259] width 101 height 21
click at [396, 261] on span "Distribute" at bounding box center [398, 260] width 31 height 18
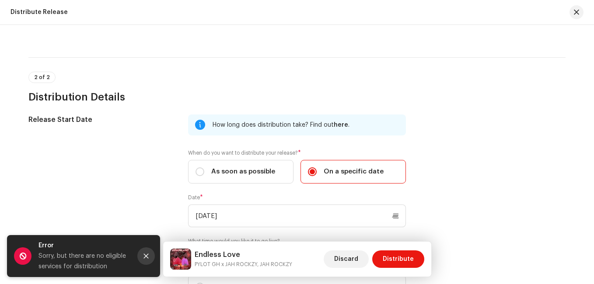
click at [147, 257] on icon "Close" at bounding box center [146, 256] width 5 height 5
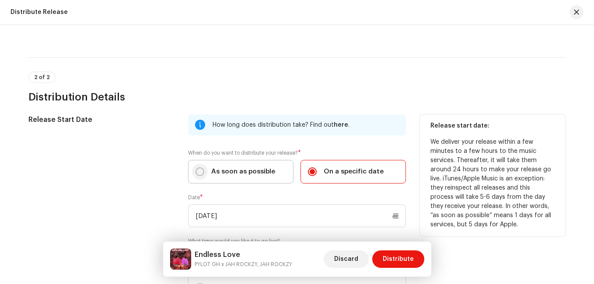
click at [199, 173] on input "As soon as possible" at bounding box center [200, 172] width 9 height 9
radio input "true"
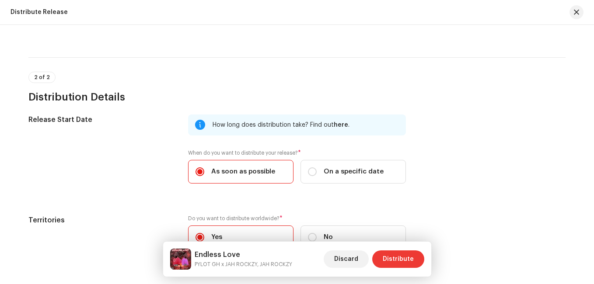
click at [390, 254] on span "Distribute" at bounding box center [398, 260] width 31 height 18
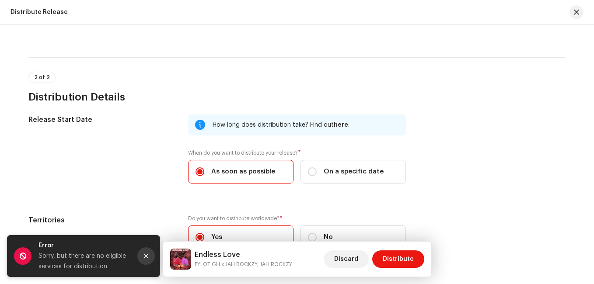
click at [147, 251] on button "Close" at bounding box center [146, 257] width 18 height 18
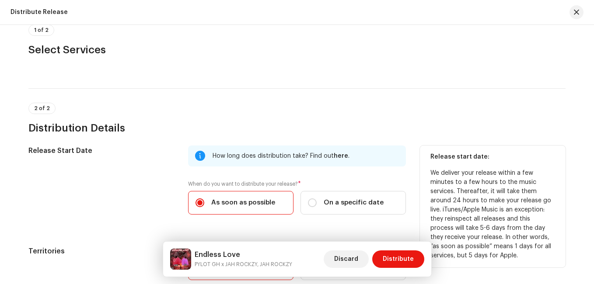
scroll to position [0, 0]
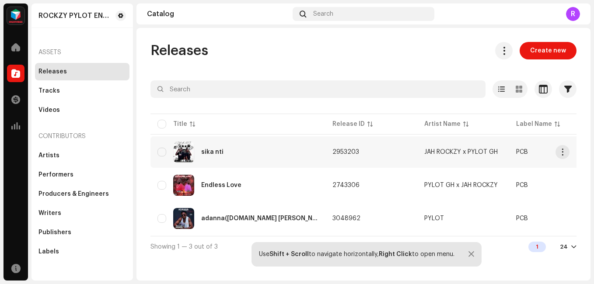
click at [190, 147] on img at bounding box center [183, 152] width 21 height 21
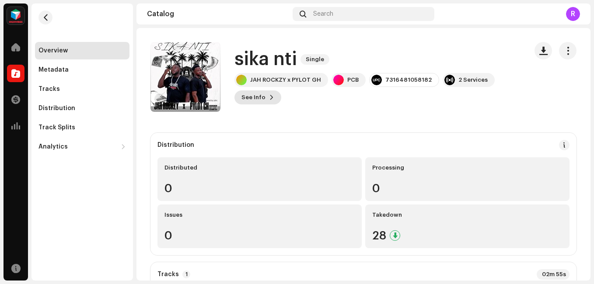
click at [255, 95] on span "See Info" at bounding box center [254, 98] width 24 height 18
click at [467, 22] on div "sika nti 2953203 Metadata Distribution Metadata Language English Release Title …" at bounding box center [297, 142] width 594 height 284
click at [41, 19] on button "button" at bounding box center [46, 18] width 14 height 14
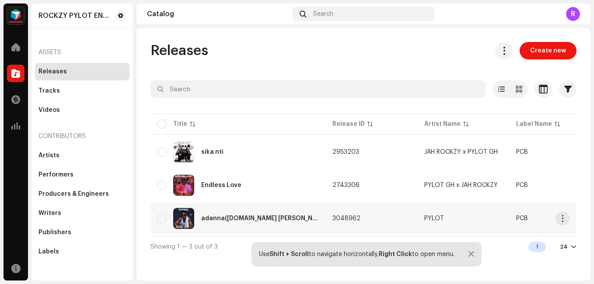
click at [225, 221] on div "adanna([DOMAIN_NAME] [PERSON_NAME]).wav" at bounding box center [259, 219] width 117 height 6
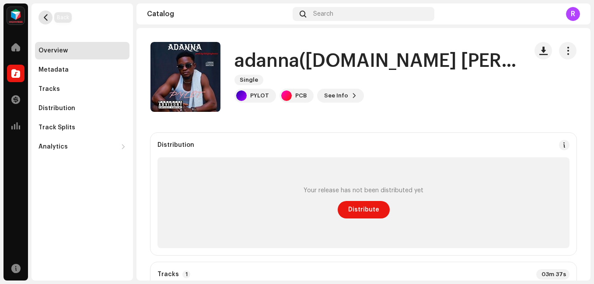
click at [50, 20] on button "button" at bounding box center [46, 18] width 14 height 14
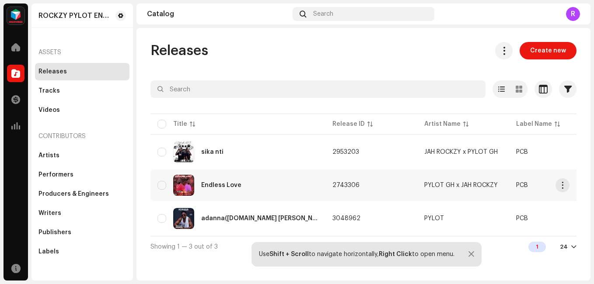
click at [236, 178] on div "Endless Love" at bounding box center [238, 185] width 161 height 21
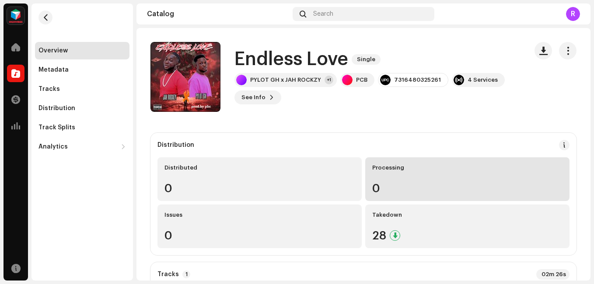
click at [381, 166] on div "Processing" at bounding box center [467, 168] width 190 height 7
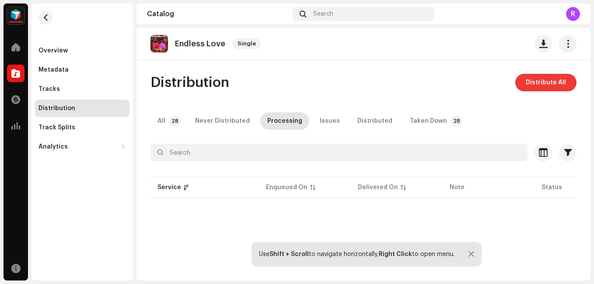
click at [554, 81] on span "Distribute All" at bounding box center [546, 83] width 40 height 18
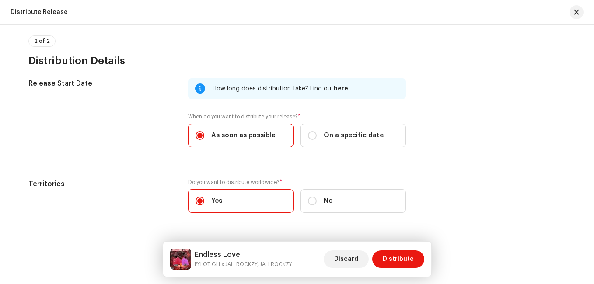
scroll to position [172, 0]
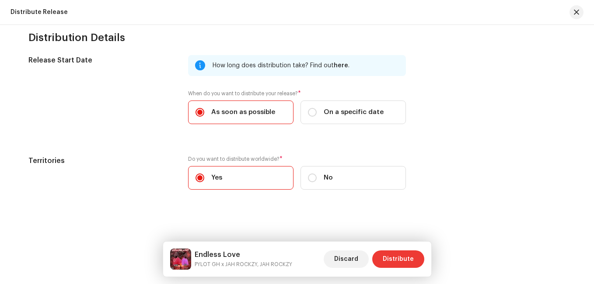
click at [404, 256] on span "Distribute" at bounding box center [398, 260] width 31 height 18
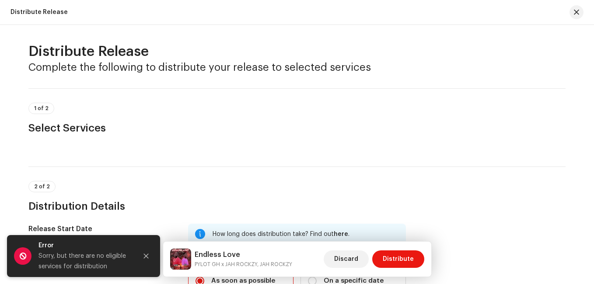
scroll to position [0, 0]
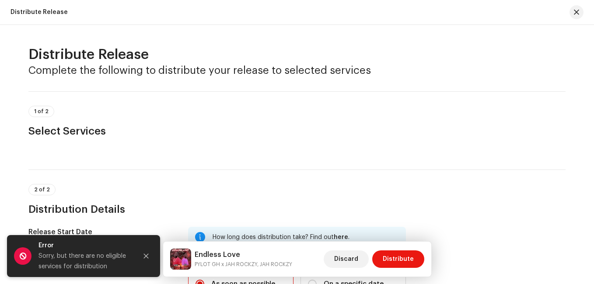
drag, startPoint x: 367, startPoint y: 130, endPoint x: 327, endPoint y: 111, distance: 43.8
click at [365, 129] on h3 "Select Services" at bounding box center [296, 131] width 537 height 14
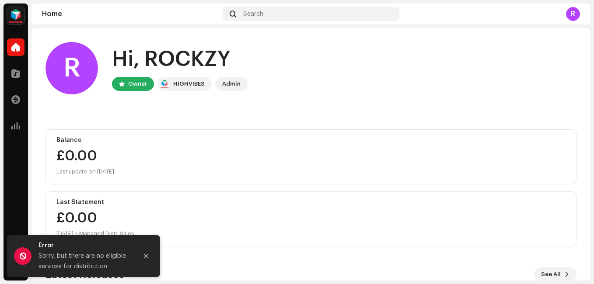
click at [578, 11] on div "R" at bounding box center [573, 14] width 14 height 14
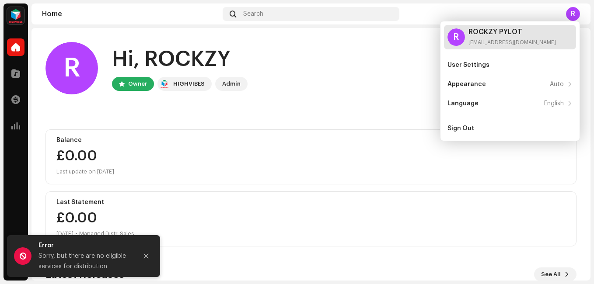
click at [508, 38] on div "ROCKZY PYLOT [EMAIL_ADDRESS][DOMAIN_NAME]" at bounding box center [513, 37] width 88 height 18
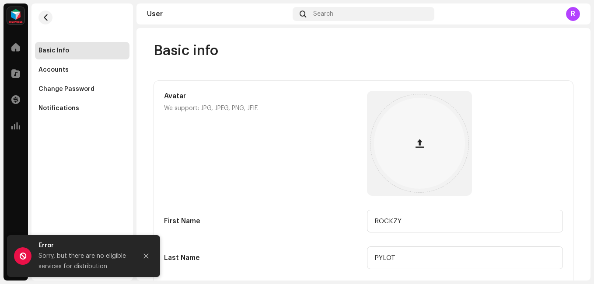
click at [581, 14] on div "User Search R" at bounding box center [364, 14] width 454 height 21
click at [577, 15] on div "R" at bounding box center [573, 14] width 14 height 14
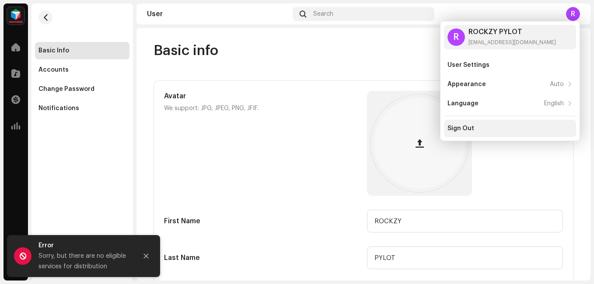
click at [473, 124] on div "Sign Out" at bounding box center [510, 129] width 132 height 18
click at [471, 131] on div "Sign Out" at bounding box center [461, 128] width 27 height 7
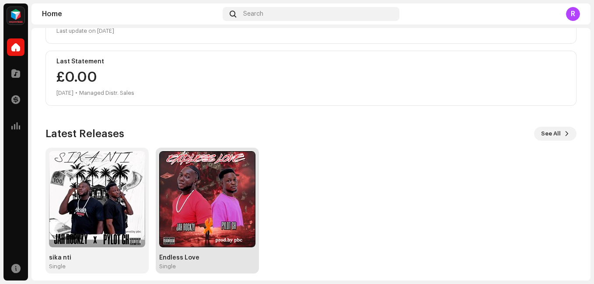
scroll to position [148, 0]
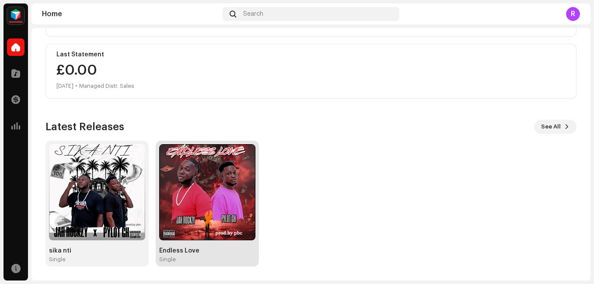
click at [198, 185] on img at bounding box center [207, 192] width 96 height 96
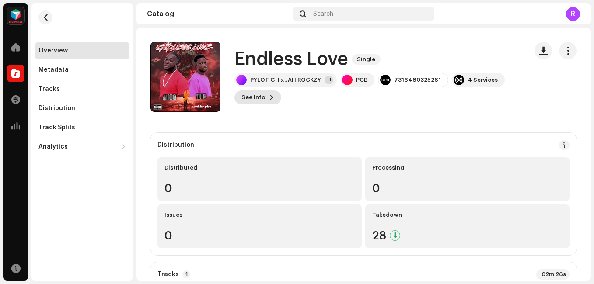
click at [266, 92] on button "See Info" at bounding box center [258, 98] width 47 height 14
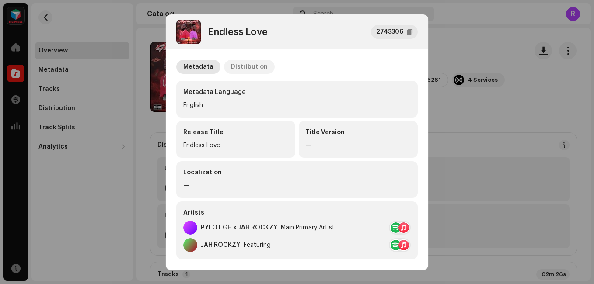
click at [243, 70] on div "Distribution" at bounding box center [249, 67] width 37 height 14
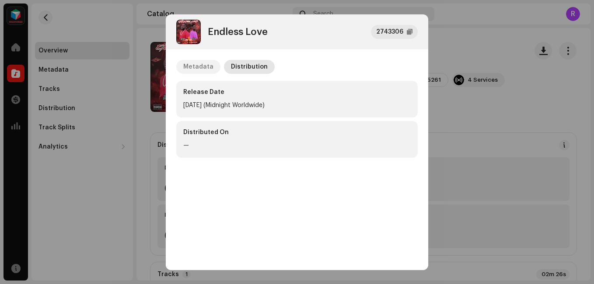
click at [200, 67] on div "Metadata" at bounding box center [198, 67] width 30 height 14
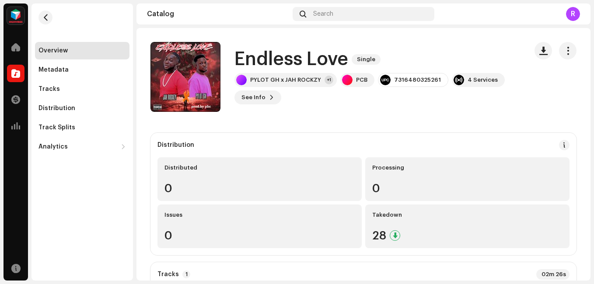
click at [471, 36] on div "Endless Love 2743306 Metadata Distribution Metadata Language English Release Ti…" at bounding box center [297, 142] width 594 height 284
